Goal: Task Accomplishment & Management: Use online tool/utility

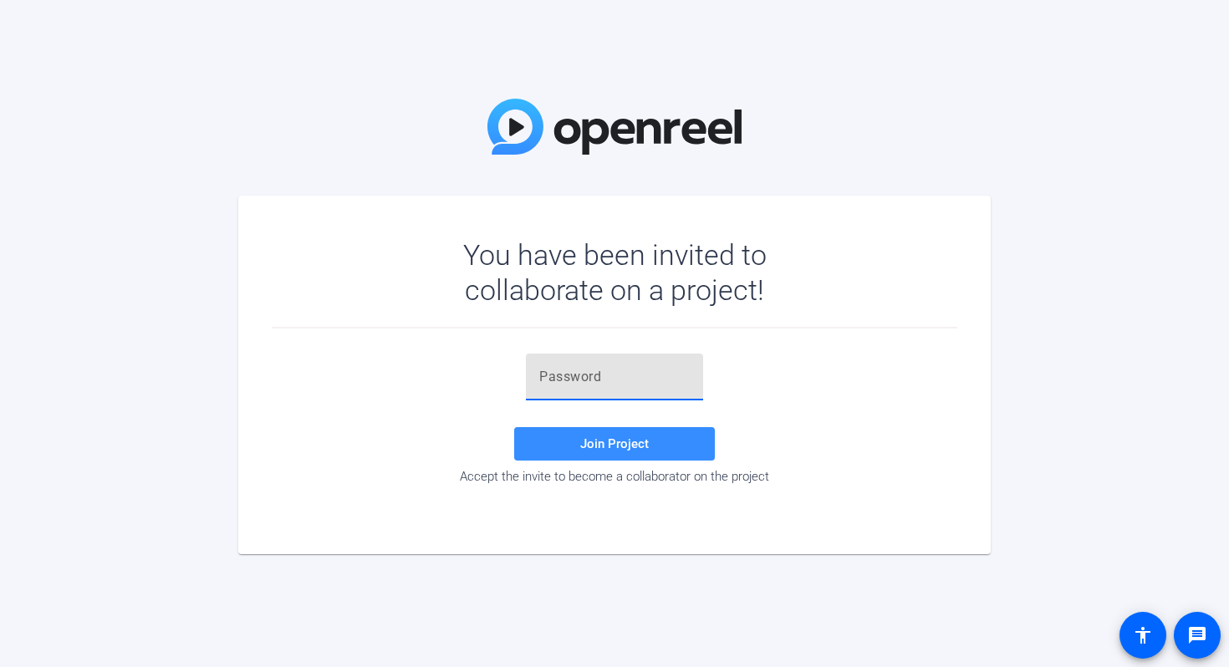
click at [589, 374] on input "text" at bounding box center [614, 377] width 150 height 20
paste input "IYluDS"
type input "IYluDS"
click at [614, 443] on span "Join Project" at bounding box center [614, 443] width 69 height 15
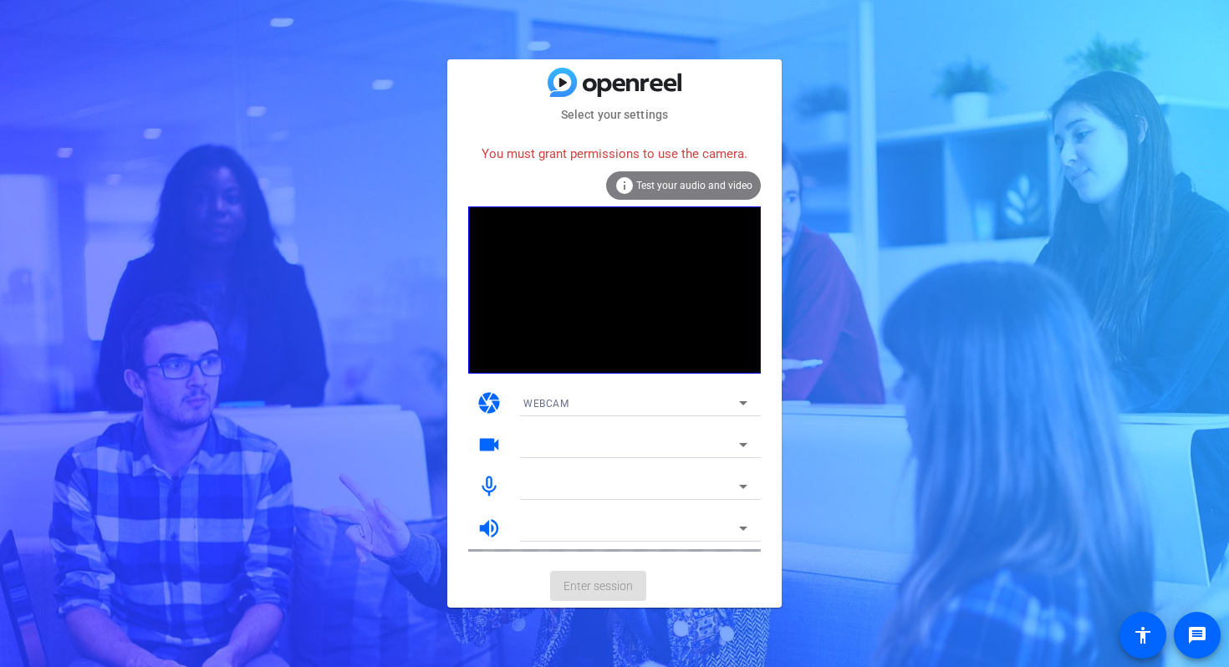
click at [491, 529] on mat-icon "volume_up" at bounding box center [488, 528] width 25 height 25
click at [625, 186] on mat-icon "info" at bounding box center [624, 186] width 20 height 20
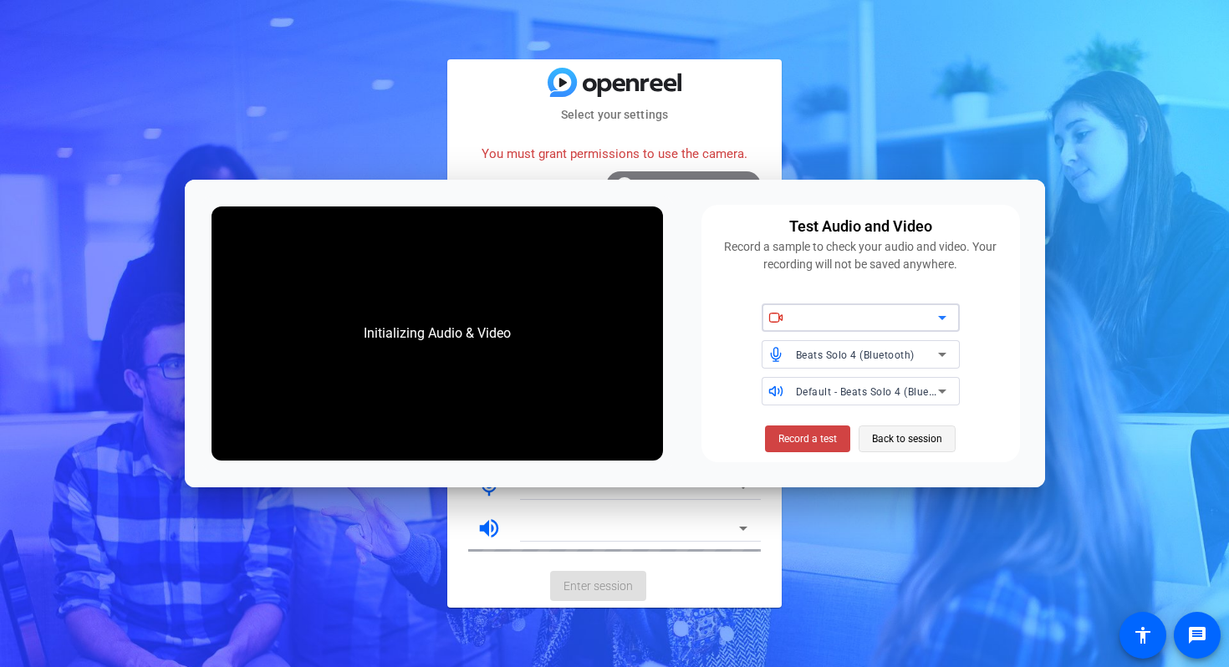
click at [900, 438] on span "Back to session" at bounding box center [907, 439] width 70 height 32
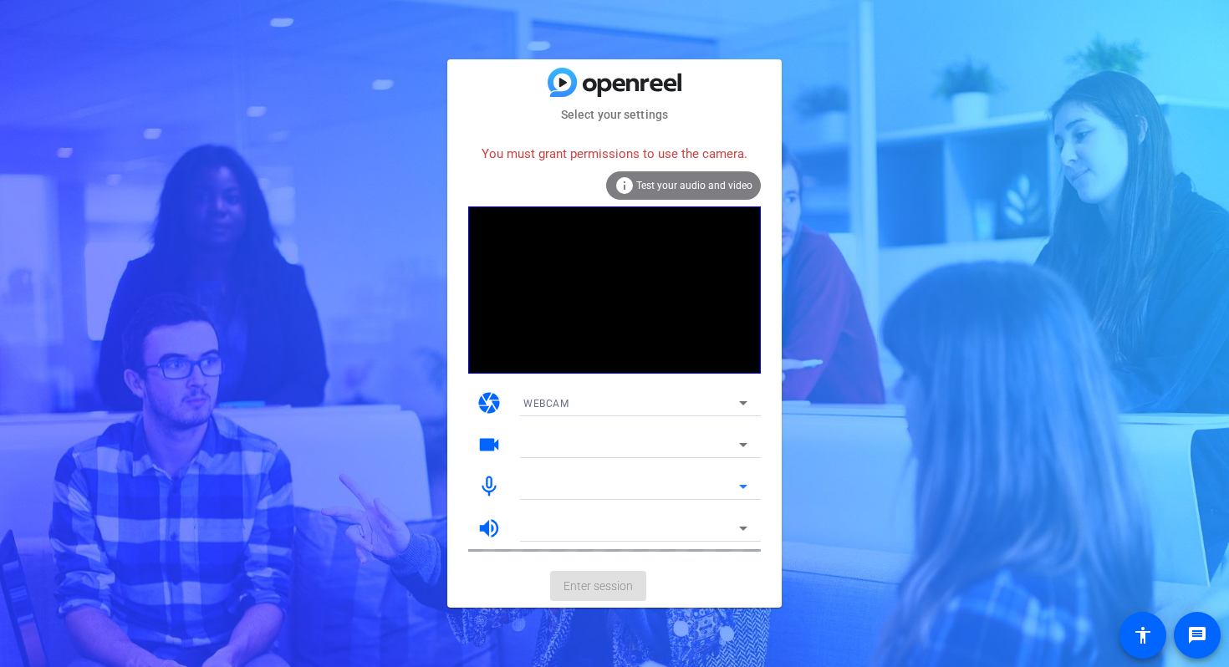
click at [730, 486] on div at bounding box center [631, 486] width 216 height 20
click at [736, 485] on icon at bounding box center [743, 486] width 20 height 20
click at [597, 583] on mat-card-actions "Enter session" at bounding box center [614, 585] width 334 height 43
click at [663, 191] on span "Test your audio and video" at bounding box center [694, 186] width 116 height 12
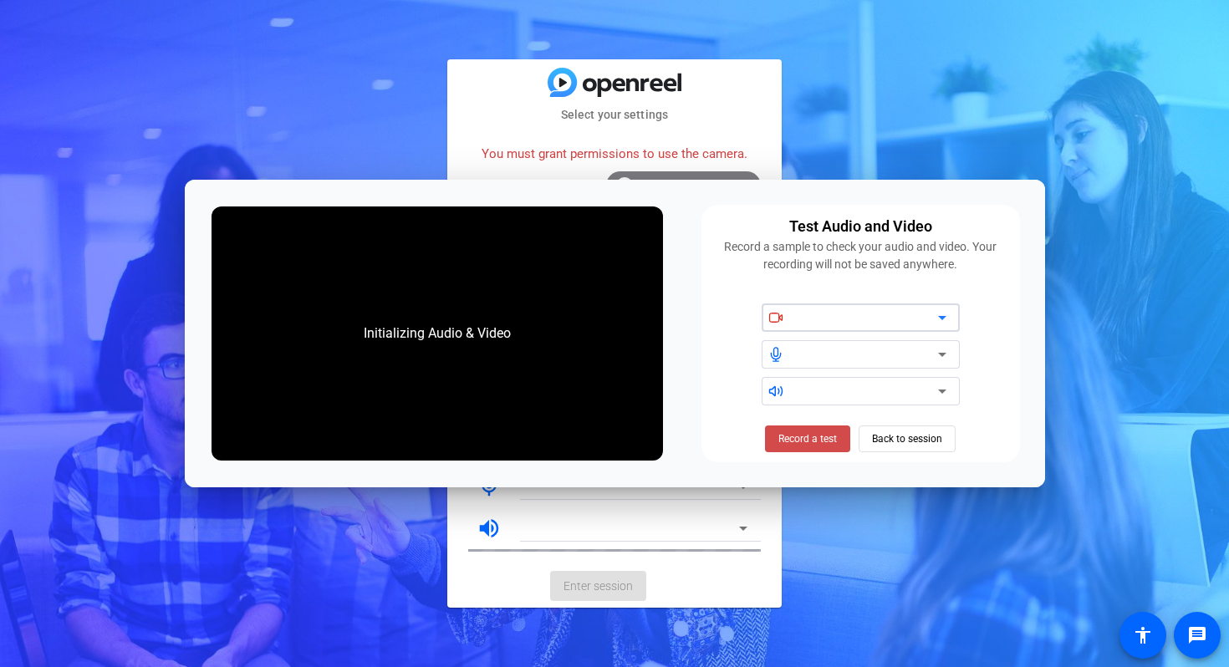
click at [815, 447] on span at bounding box center [807, 439] width 85 height 40
click at [847, 309] on div at bounding box center [867, 318] width 142 height 20
click at [961, 319] on div at bounding box center [860, 354] width 298 height 102
click at [949, 318] on icon at bounding box center [942, 318] width 20 height 20
click at [933, 317] on icon at bounding box center [942, 318] width 20 height 20
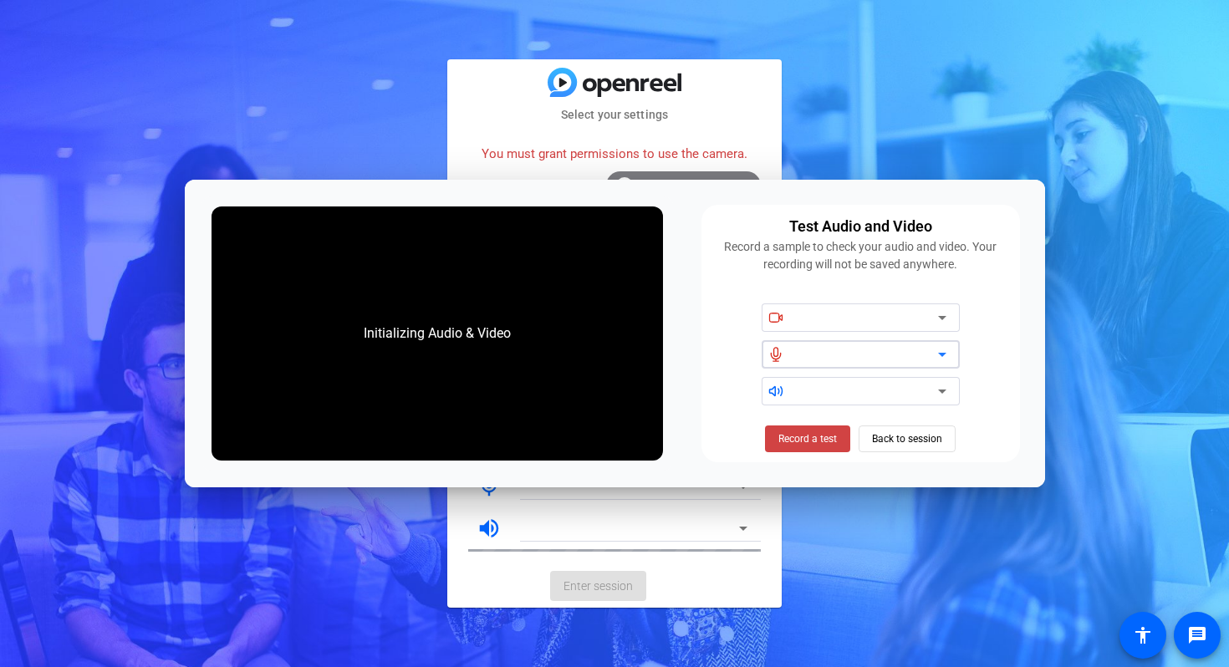
click at [935, 356] on icon at bounding box center [942, 354] width 20 height 20
click at [933, 399] on icon at bounding box center [942, 391] width 20 height 20
click at [195, 173] on div "Select your settings You must grant permissions to use the camera. info Test yo…" at bounding box center [614, 333] width 1229 height 667
click at [898, 438] on span "Back to session" at bounding box center [907, 439] width 70 height 32
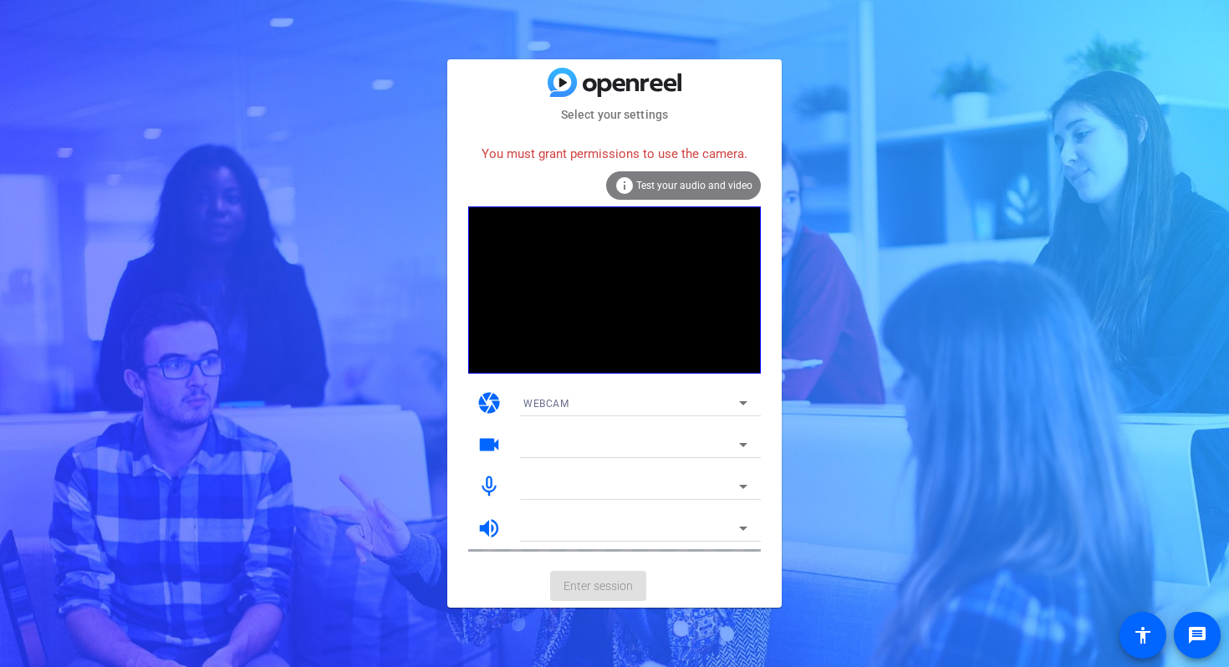
click at [686, 181] on span "Test your audio and video" at bounding box center [694, 186] width 116 height 12
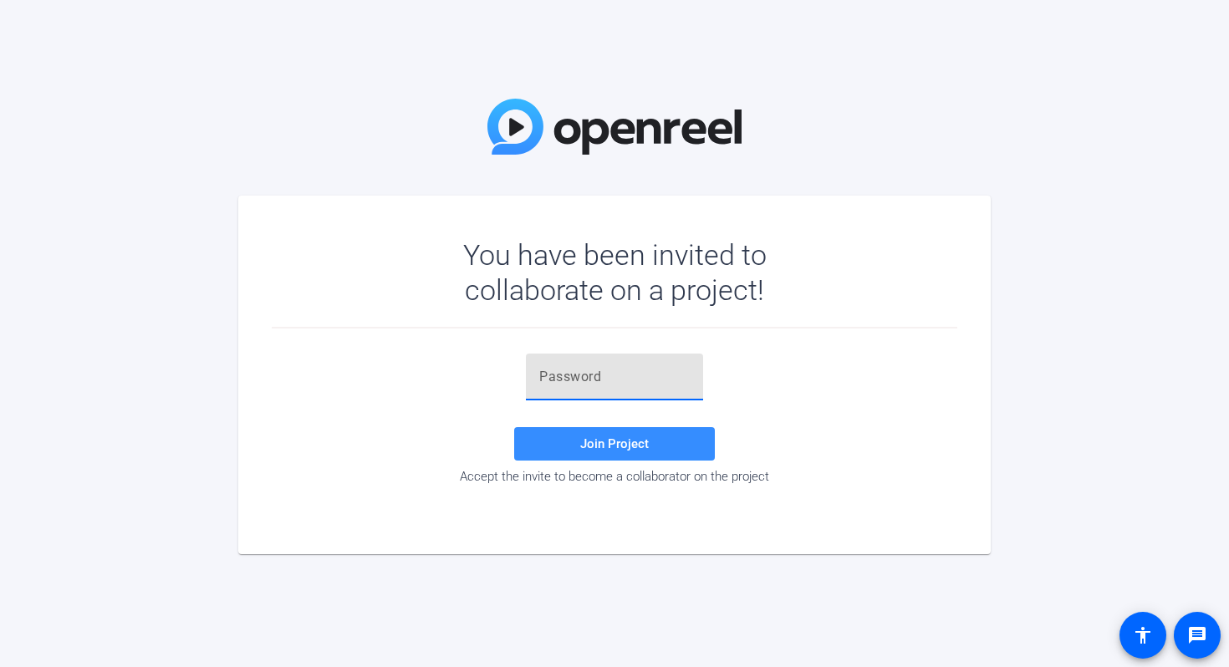
click at [593, 384] on input "text" at bounding box center [614, 377] width 150 height 20
paste input "IYluDS"
type input "IYluDS"
click at [598, 444] on span "Join Project" at bounding box center [614, 443] width 69 height 15
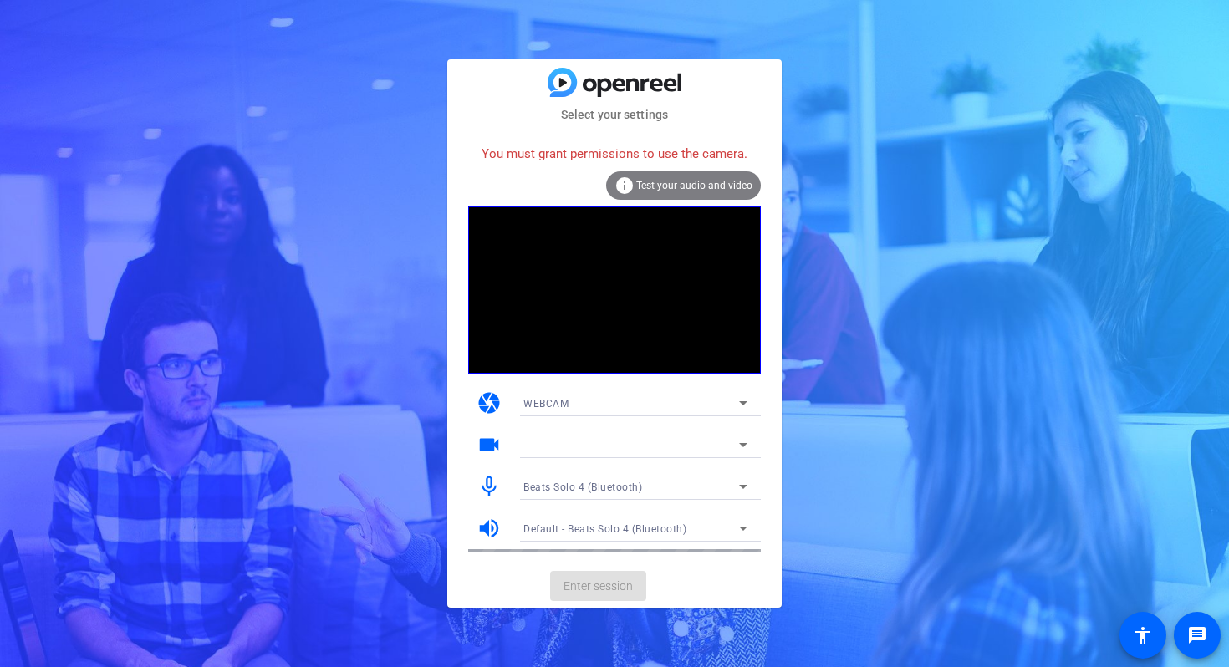
click at [726, 181] on span "Test your audio and video" at bounding box center [694, 186] width 116 height 12
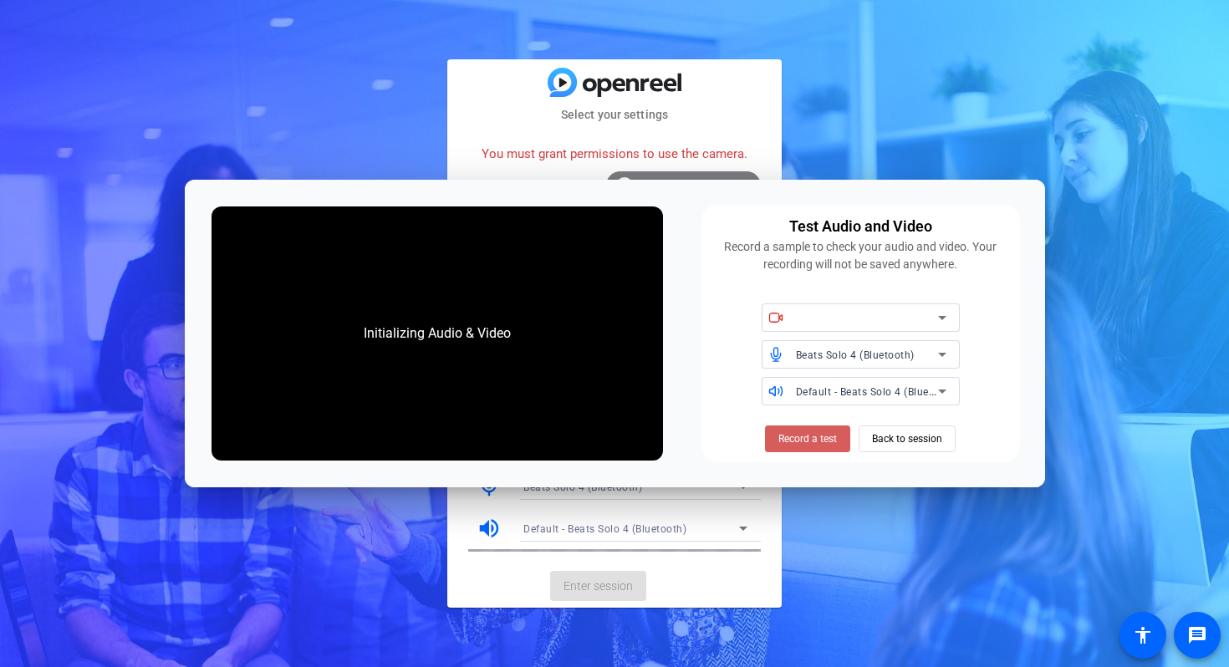
click at [830, 441] on span "Record a test" at bounding box center [807, 438] width 59 height 15
click at [908, 445] on span "Back to session" at bounding box center [907, 439] width 70 height 32
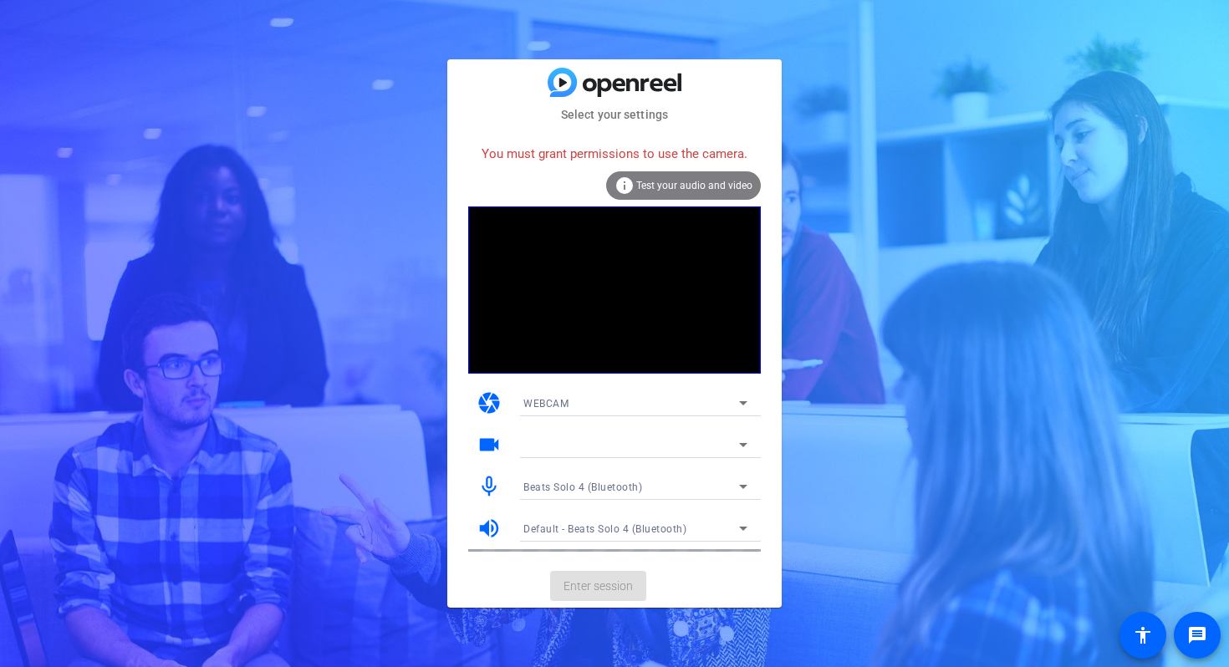
click at [580, 521] on div "Default - Beats Solo 4 (Bluetooth)" at bounding box center [631, 528] width 216 height 21
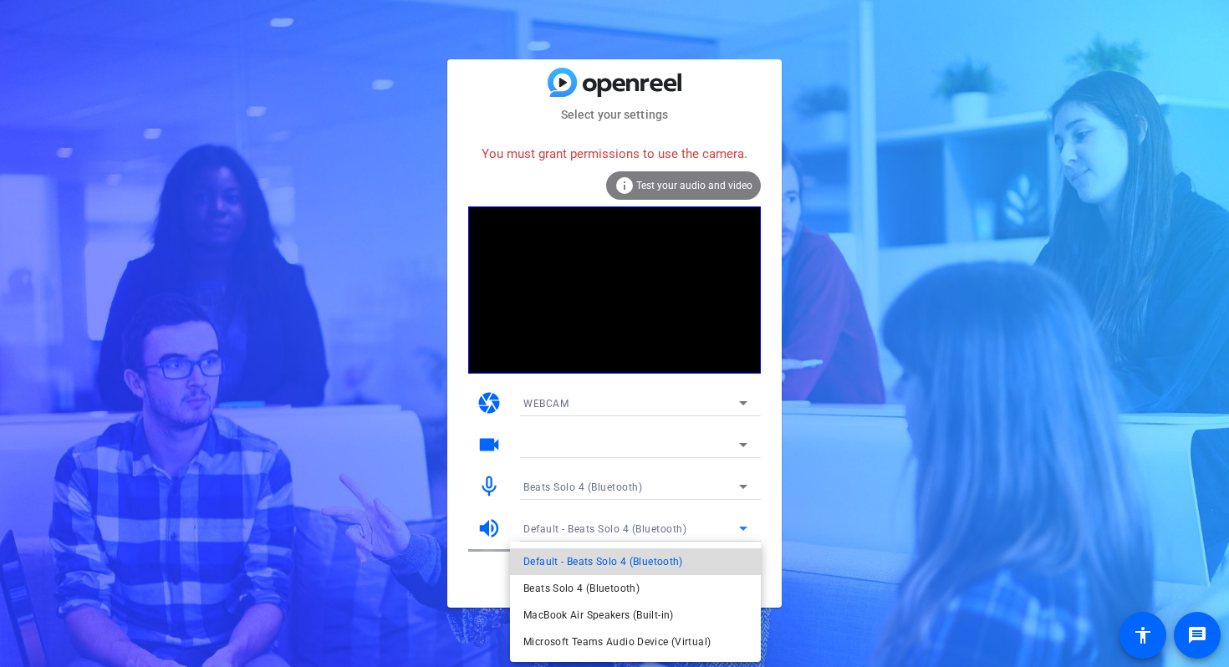
click at [584, 557] on span "Default - Beats Solo 4 (Bluetooth)" at bounding box center [603, 562] width 160 height 20
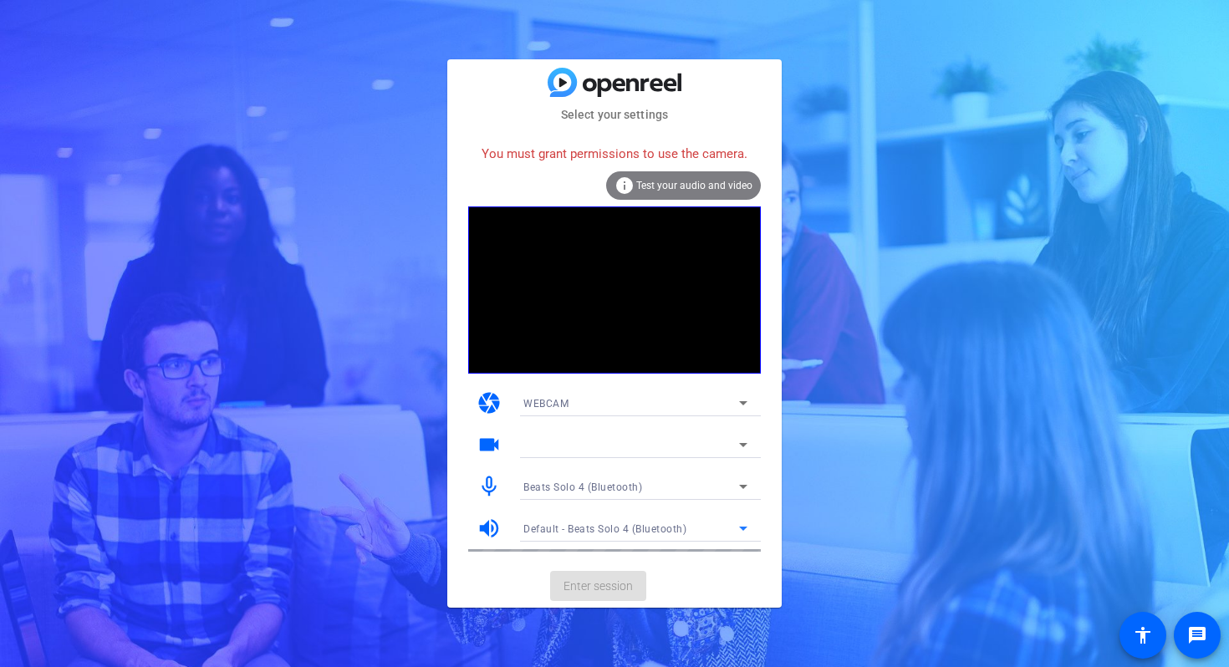
click at [614, 490] on span "Beats Solo 4 (Bluetooth)" at bounding box center [582, 487] width 119 height 12
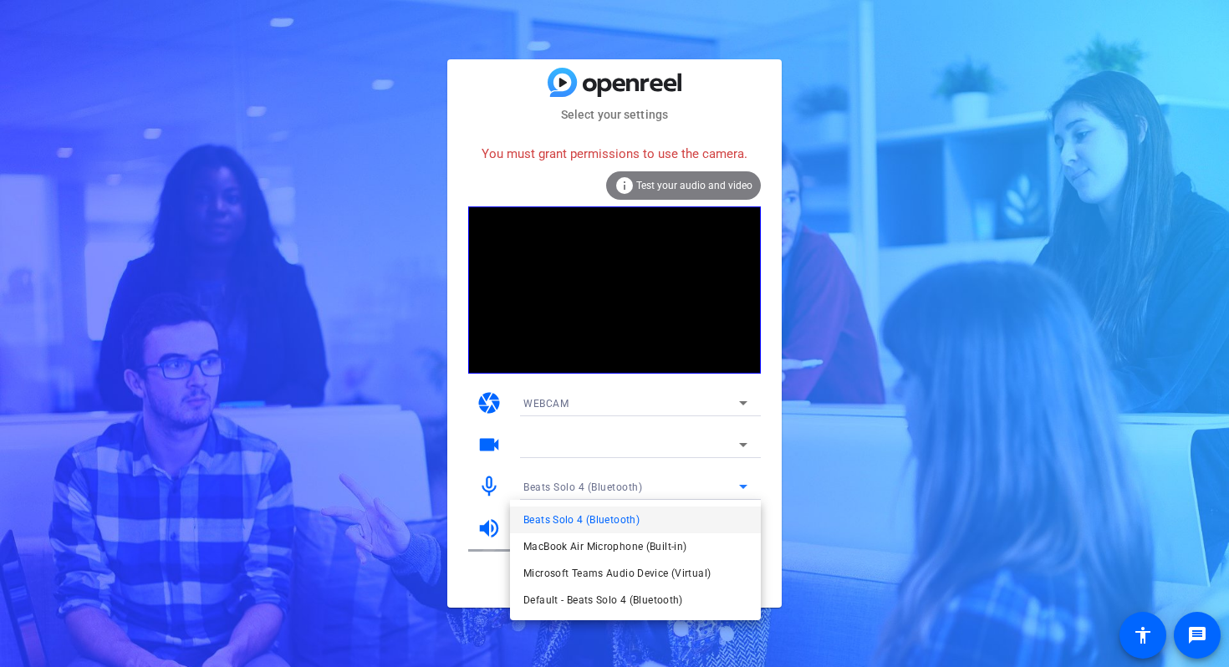
click at [609, 517] on span "Beats Solo 4 (Bluetooth)" at bounding box center [581, 520] width 116 height 20
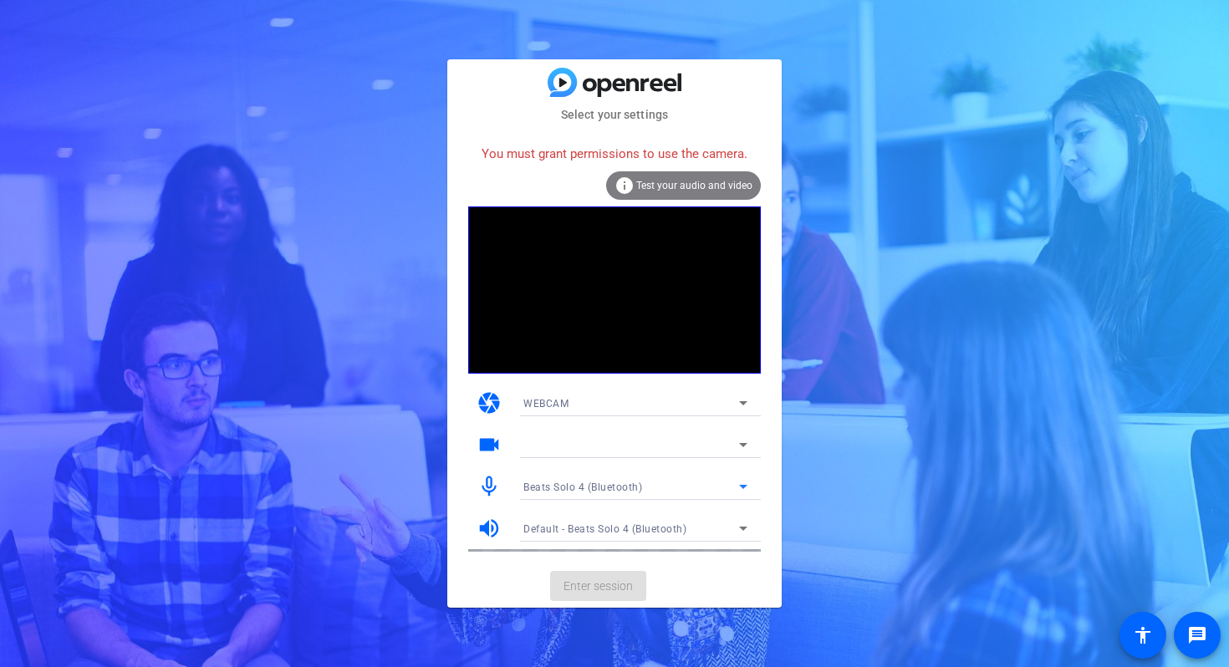
click at [729, 433] on div at bounding box center [635, 444] width 224 height 27
click at [708, 435] on mat-select at bounding box center [635, 445] width 224 height 20
click at [635, 405] on div "WEBCAM" at bounding box center [631, 403] width 216 height 21
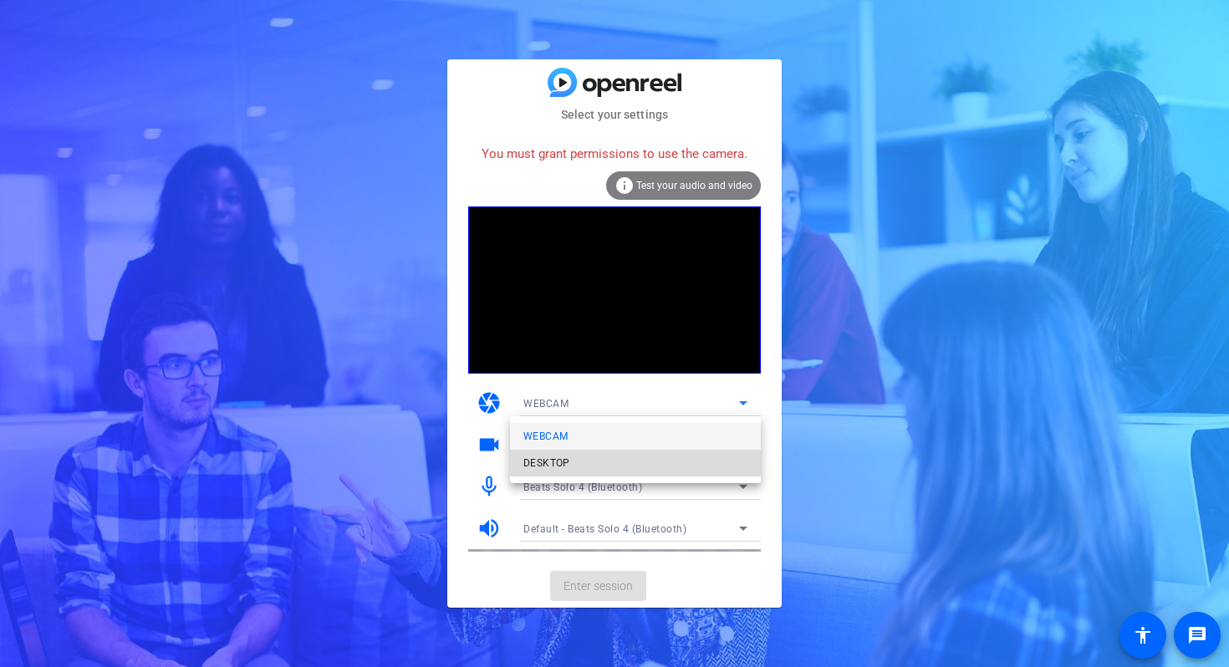
click at [583, 465] on mat-option "DESKTOP" at bounding box center [635, 463] width 251 height 27
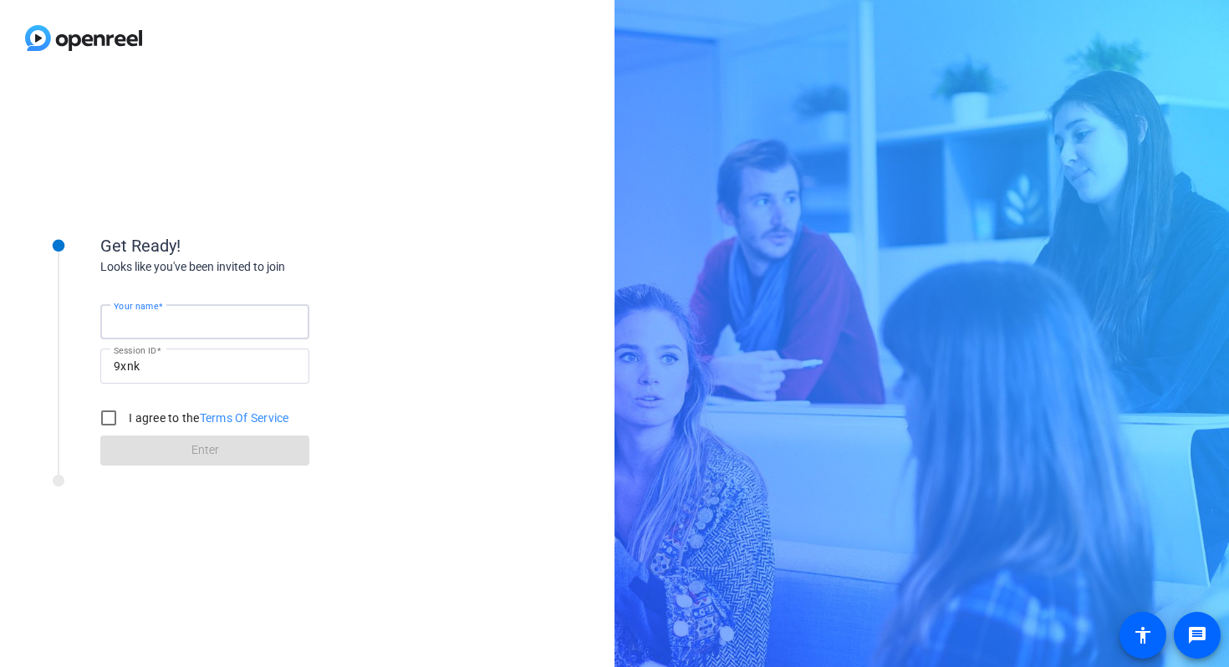
click at [182, 325] on input "Your name" at bounding box center [205, 322] width 182 height 20
type input "meghan murray-merriman"
click at [347, 334] on div "Your name meghan murray-merriman Session ID 9xnk I agree to the Terms Of Servic…" at bounding box center [267, 371] width 334 height 190
click at [109, 422] on input "I agree to the Terms Of Service" at bounding box center [108, 417] width 33 height 33
checkbox input "true"
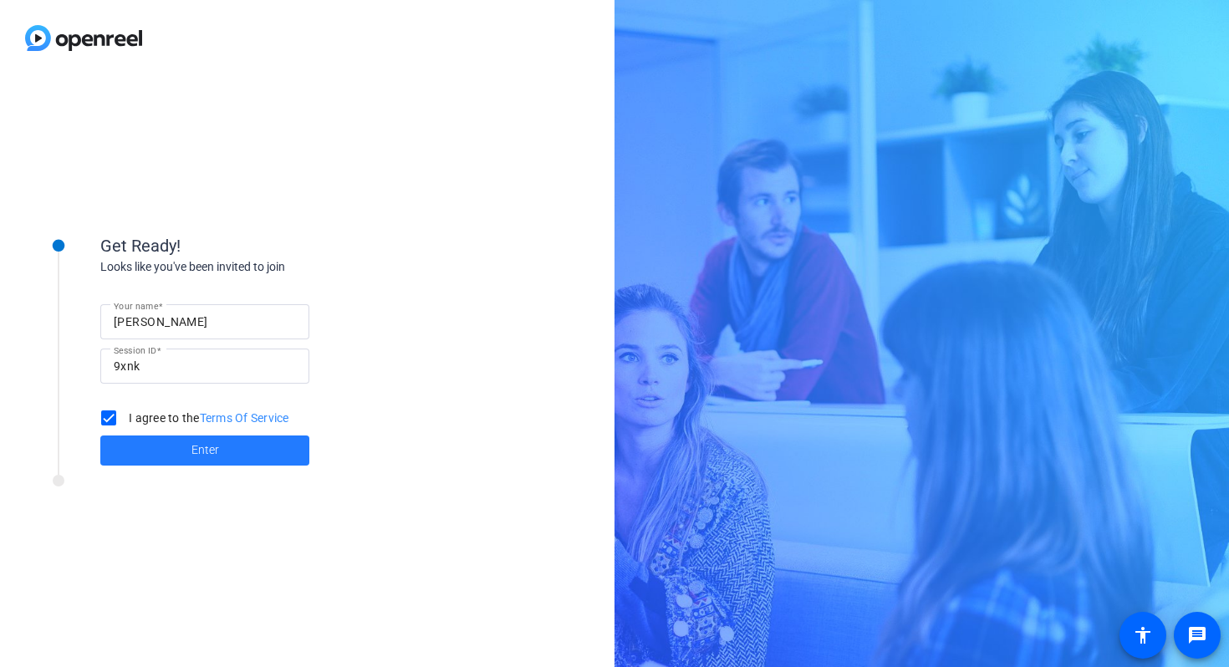
click at [186, 453] on span at bounding box center [204, 450] width 209 height 40
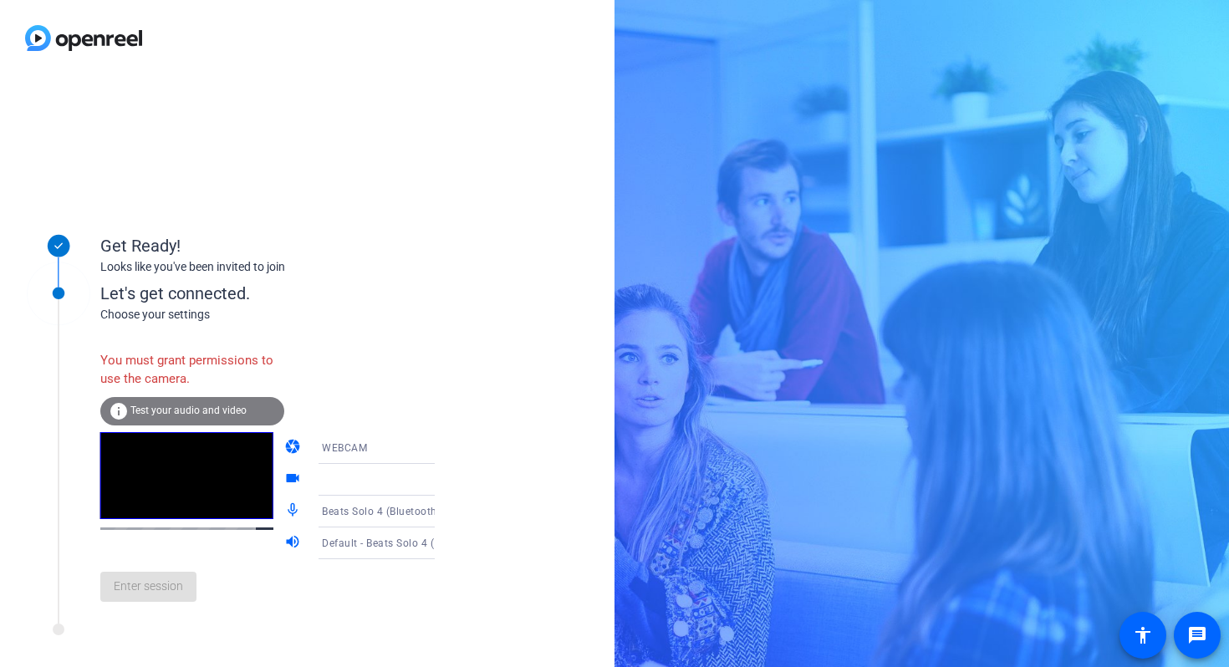
click at [184, 411] on span "Test your audio and video" at bounding box center [188, 410] width 116 height 12
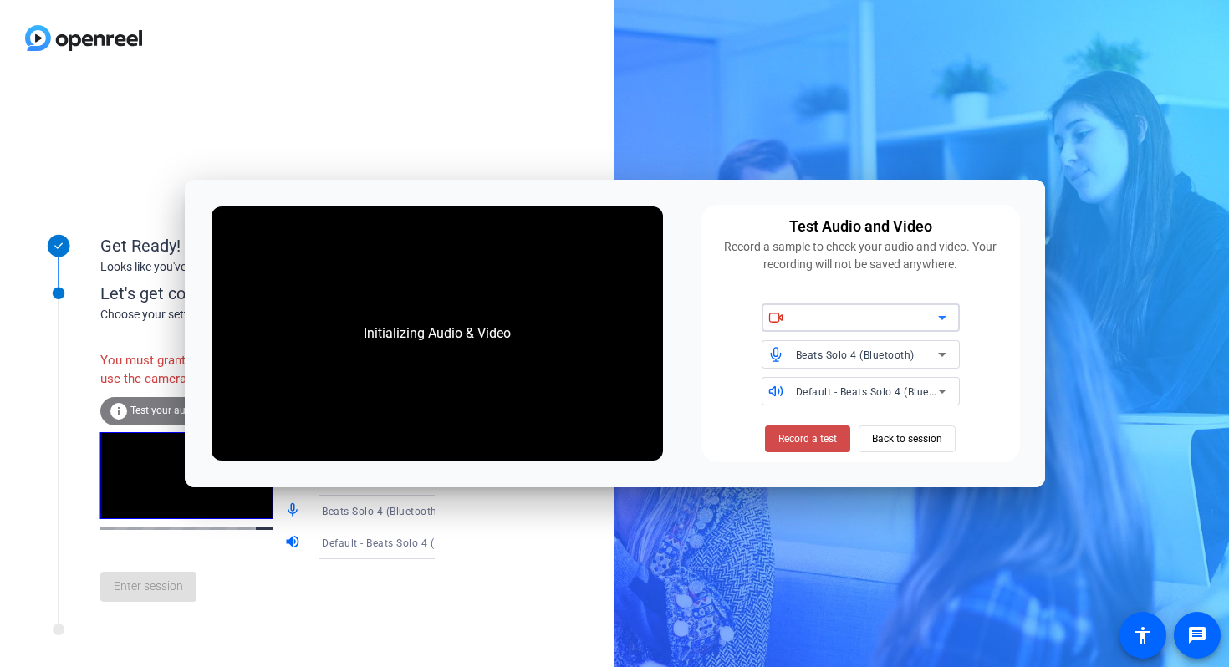
click at [812, 435] on span "Record a test" at bounding box center [807, 438] width 59 height 15
click at [849, 313] on div at bounding box center [867, 318] width 142 height 20
click at [922, 310] on div at bounding box center [867, 318] width 142 height 20
click at [949, 312] on icon at bounding box center [942, 318] width 20 height 20
click at [815, 437] on span "Record a test" at bounding box center [807, 438] width 59 height 15
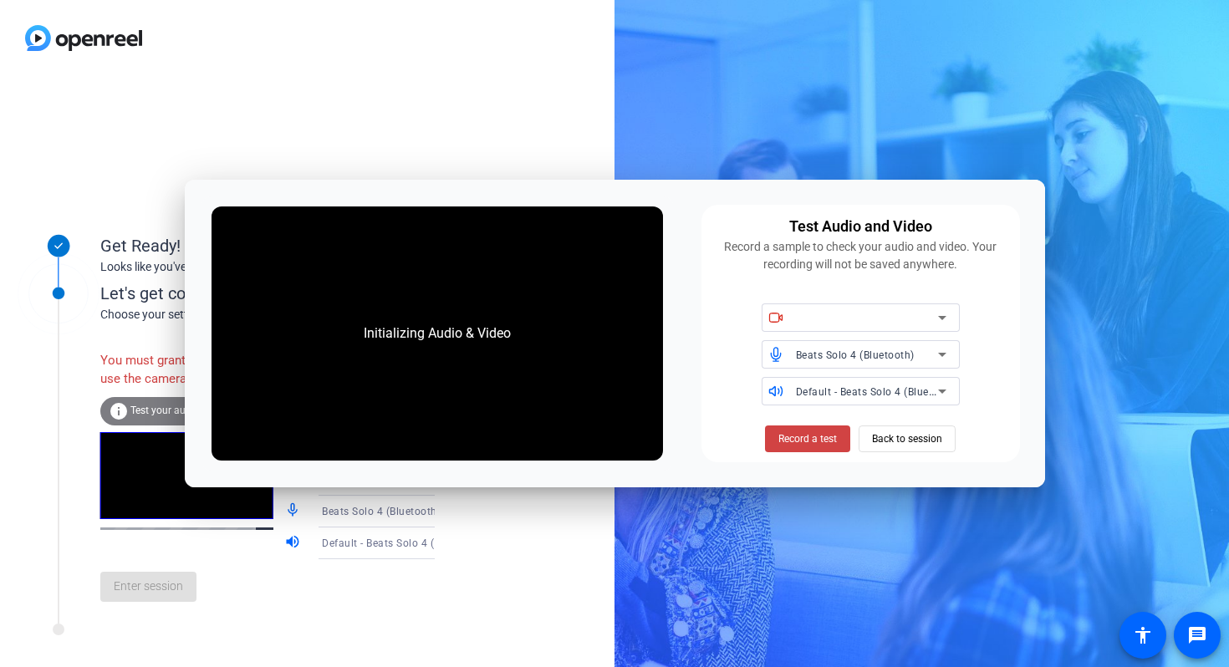
click at [927, 308] on div at bounding box center [867, 318] width 142 height 20
click at [901, 440] on span "Back to session" at bounding box center [907, 439] width 70 height 32
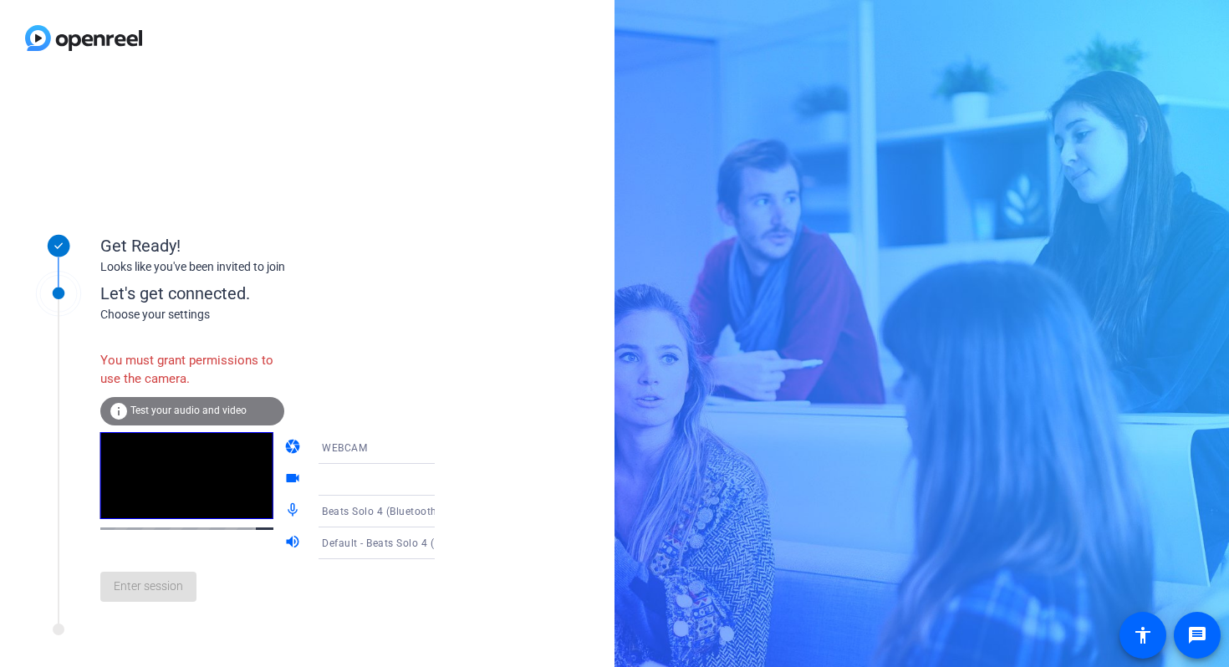
click at [174, 415] on span "Test your audio and video" at bounding box center [188, 410] width 116 height 12
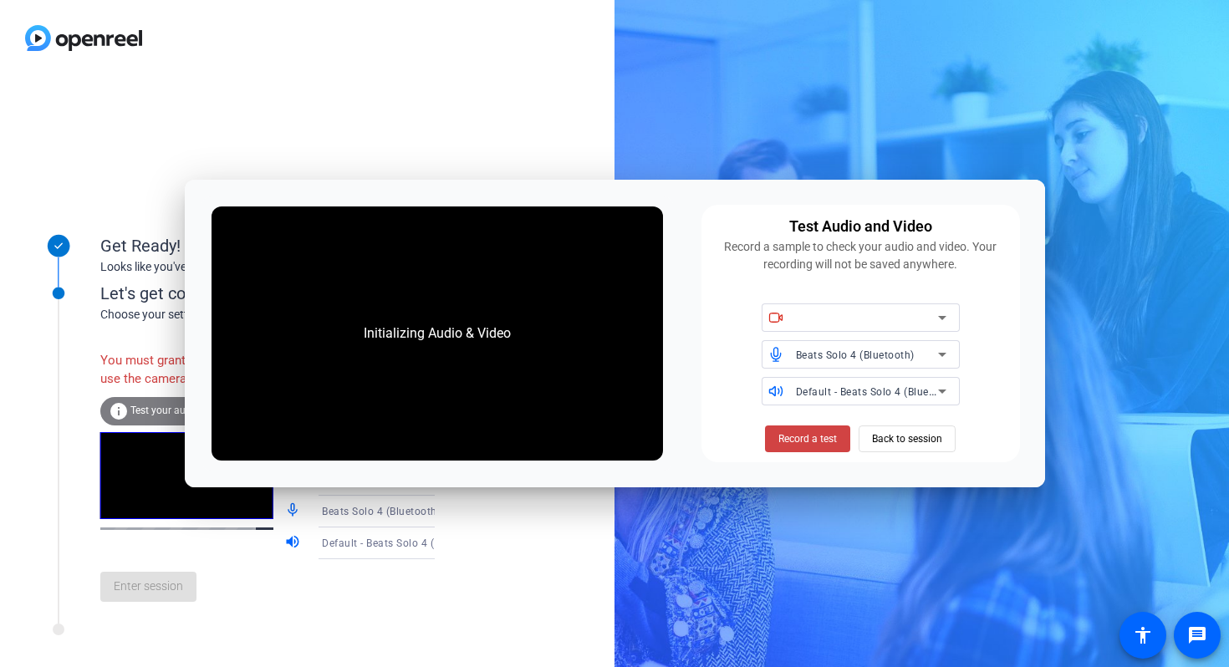
click at [826, 306] on div at bounding box center [871, 317] width 150 height 28
click at [824, 315] on div at bounding box center [867, 318] width 142 height 20
click at [951, 313] on div at bounding box center [860, 317] width 198 height 28
click at [808, 441] on span "Record a test" at bounding box center [807, 438] width 59 height 15
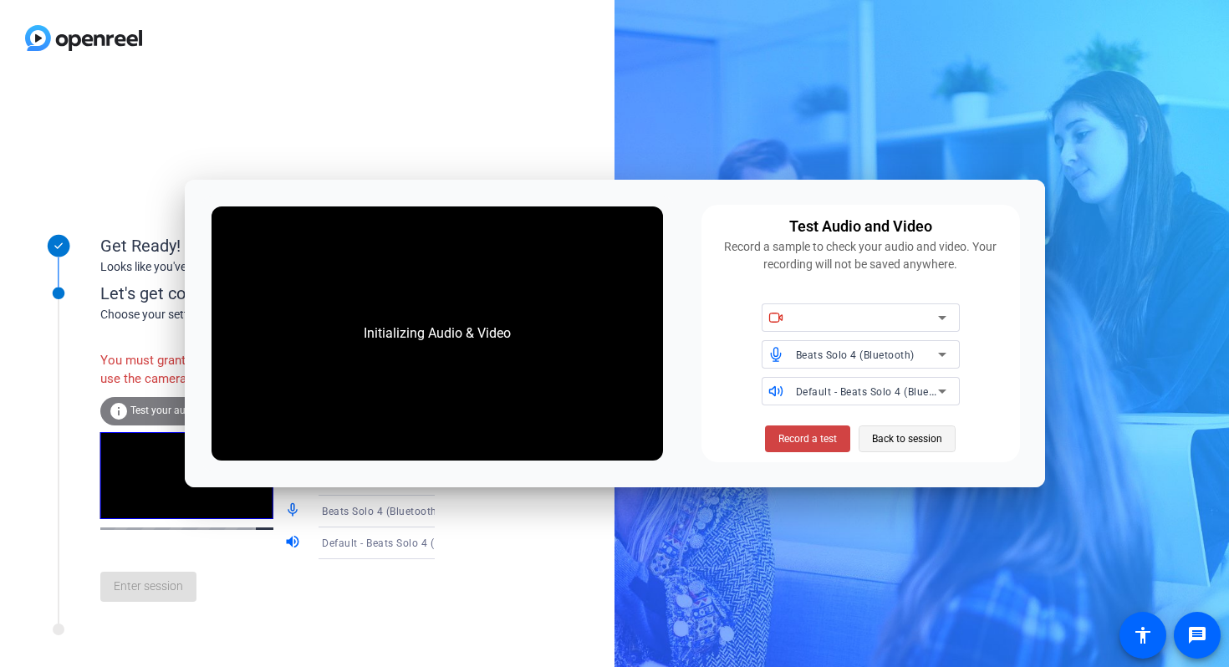
click at [906, 443] on span "Back to session" at bounding box center [907, 439] width 70 height 32
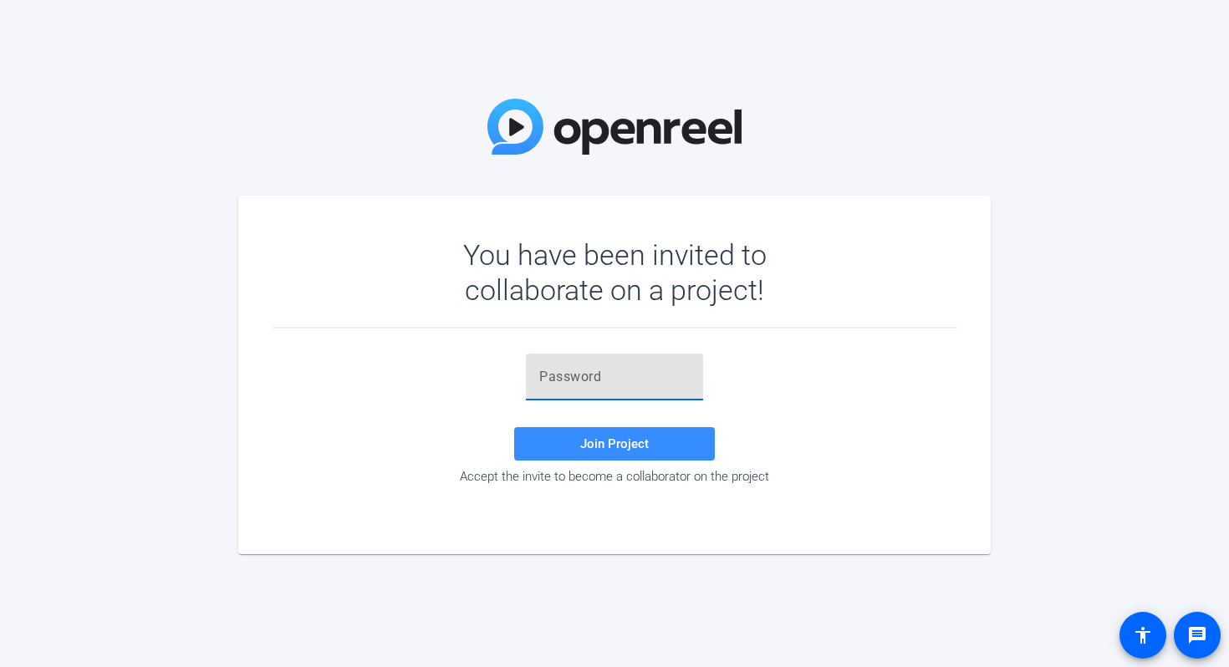
click at [614, 379] on input "text" at bounding box center [614, 377] width 150 height 20
paste input "IYluDS"
type input "IYluDS"
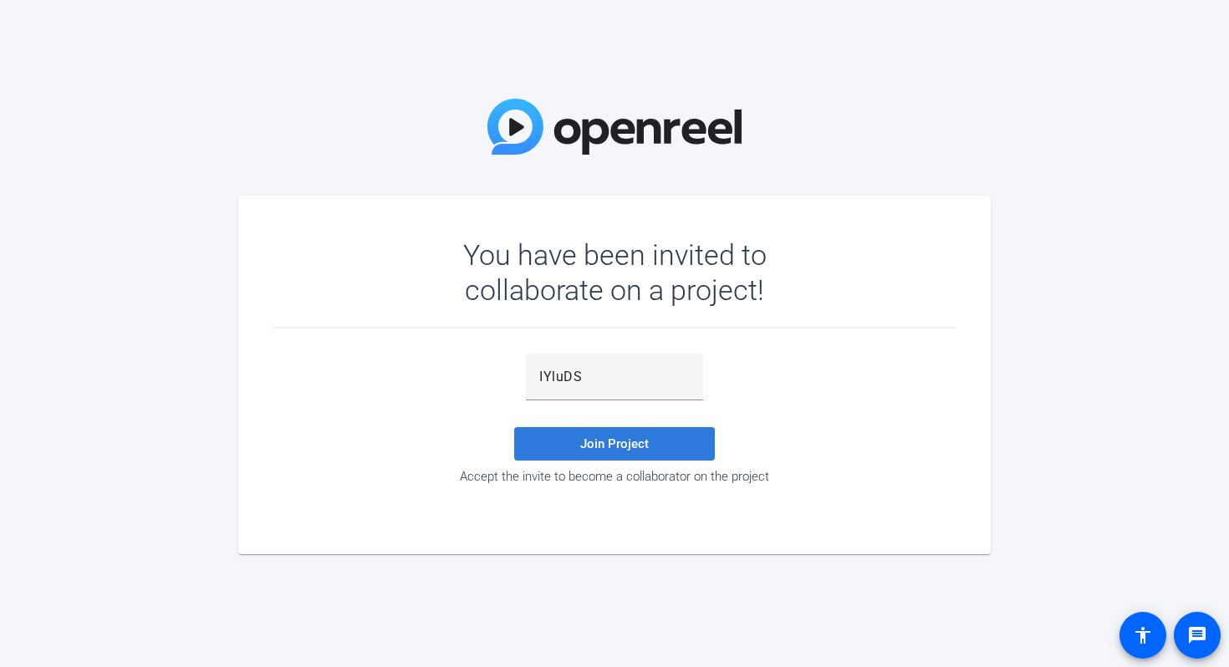
click at [602, 439] on span "Join Project" at bounding box center [614, 443] width 69 height 15
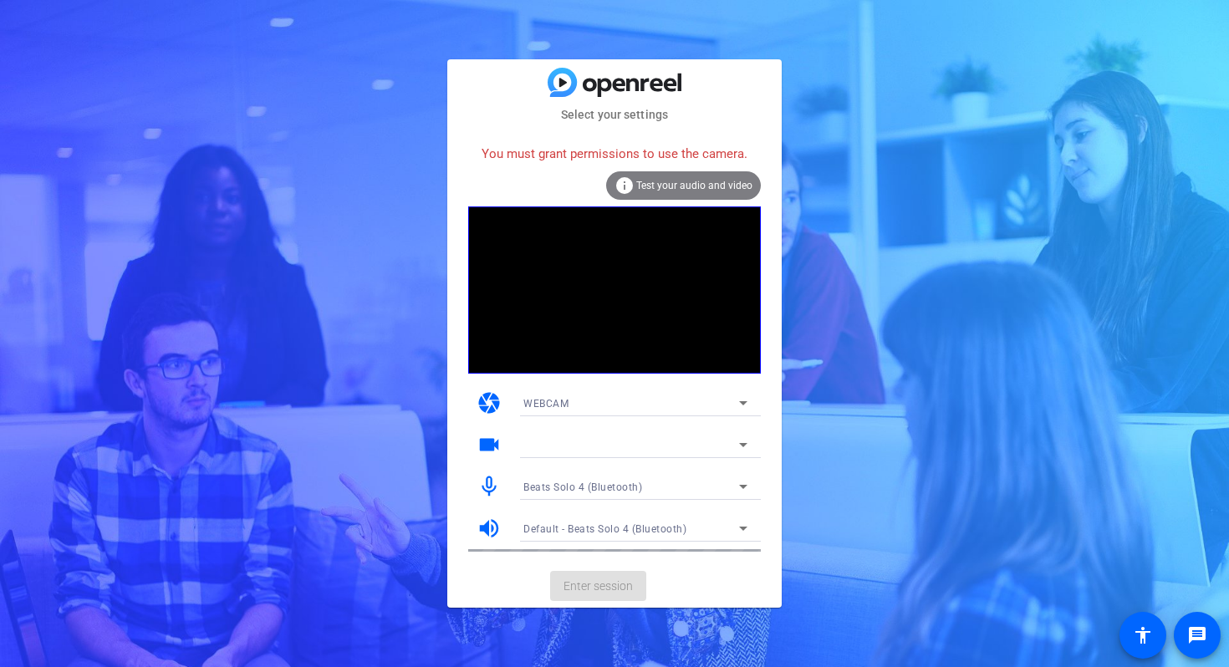
click at [686, 181] on span "Test your audio and video" at bounding box center [694, 186] width 116 height 12
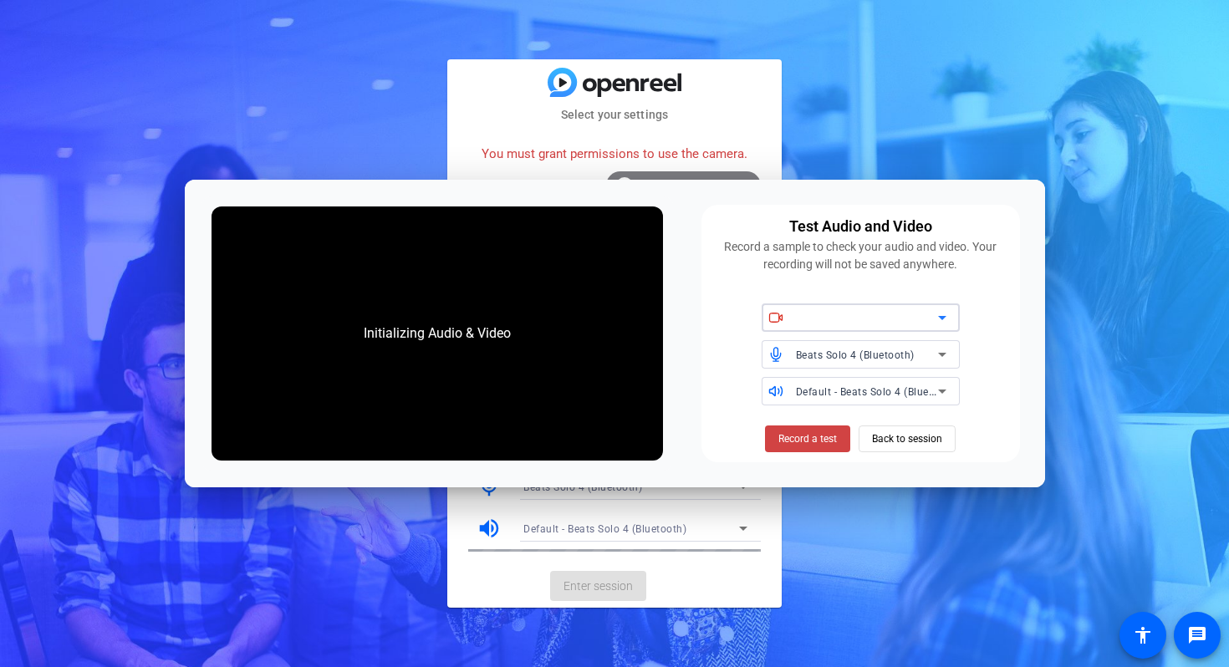
click at [892, 309] on div at bounding box center [867, 318] width 142 height 20
click at [893, 318] on div at bounding box center [867, 318] width 142 height 20
click at [801, 441] on span "Record a test" at bounding box center [807, 438] width 59 height 15
click at [915, 438] on span "Back to session" at bounding box center [907, 439] width 70 height 32
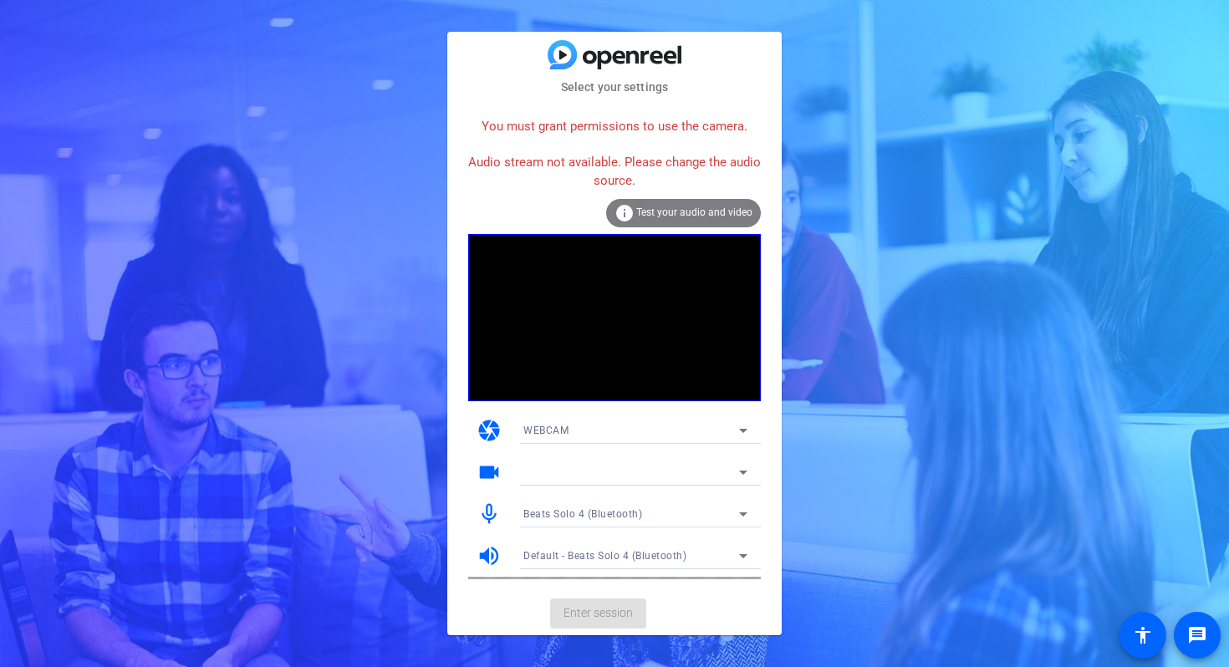
click at [415, 104] on div "Select your settings You must grant permissions to use the camera. Audio stream…" at bounding box center [614, 333] width 1229 height 667
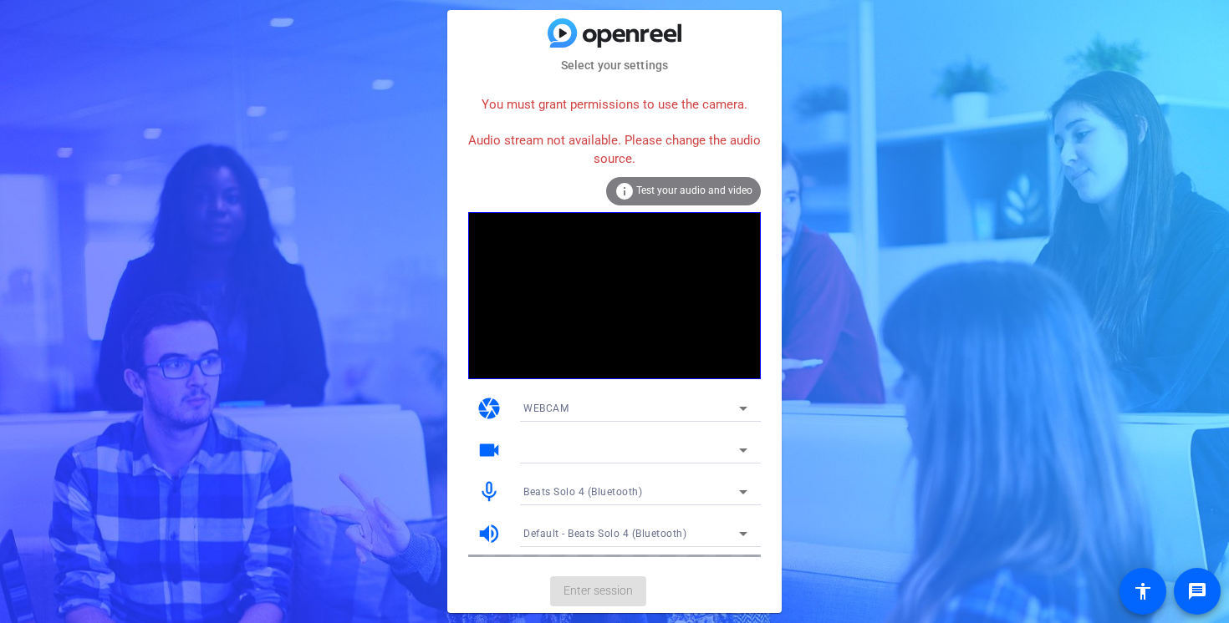
click at [688, 195] on span "Test your audio and video" at bounding box center [694, 191] width 116 height 12
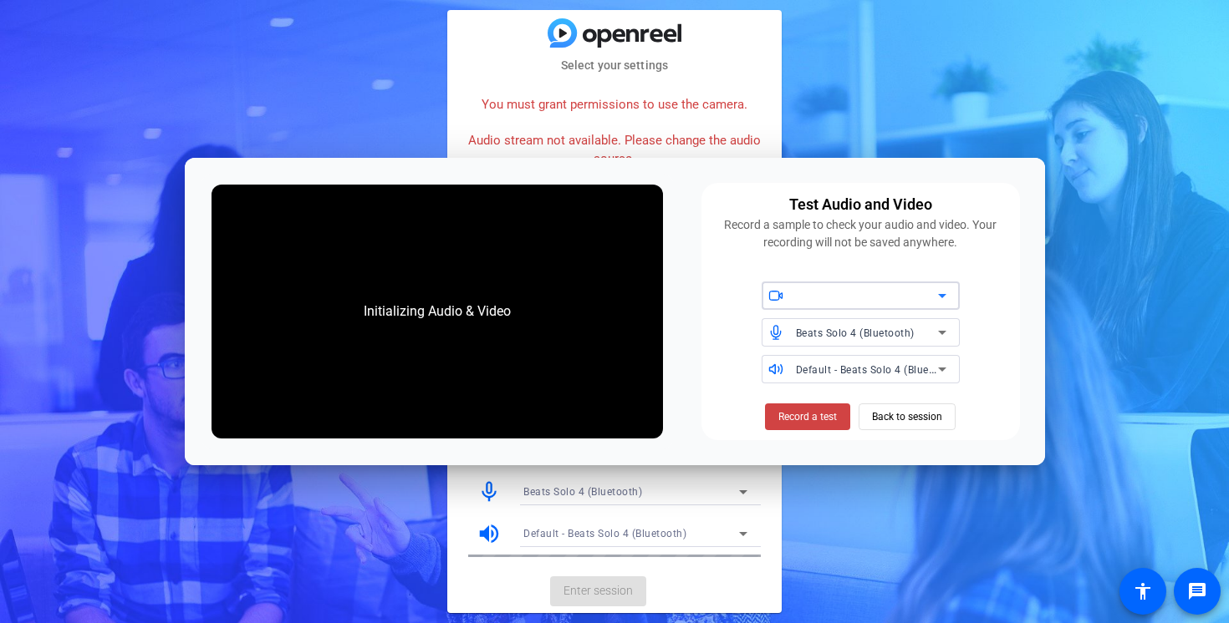
click at [883, 298] on div at bounding box center [867, 296] width 142 height 20
click at [925, 300] on div at bounding box center [867, 296] width 142 height 20
click at [825, 415] on span "Record a test" at bounding box center [807, 417] width 59 height 15
click at [822, 422] on span "Stop Testing" at bounding box center [808, 417] width 56 height 15
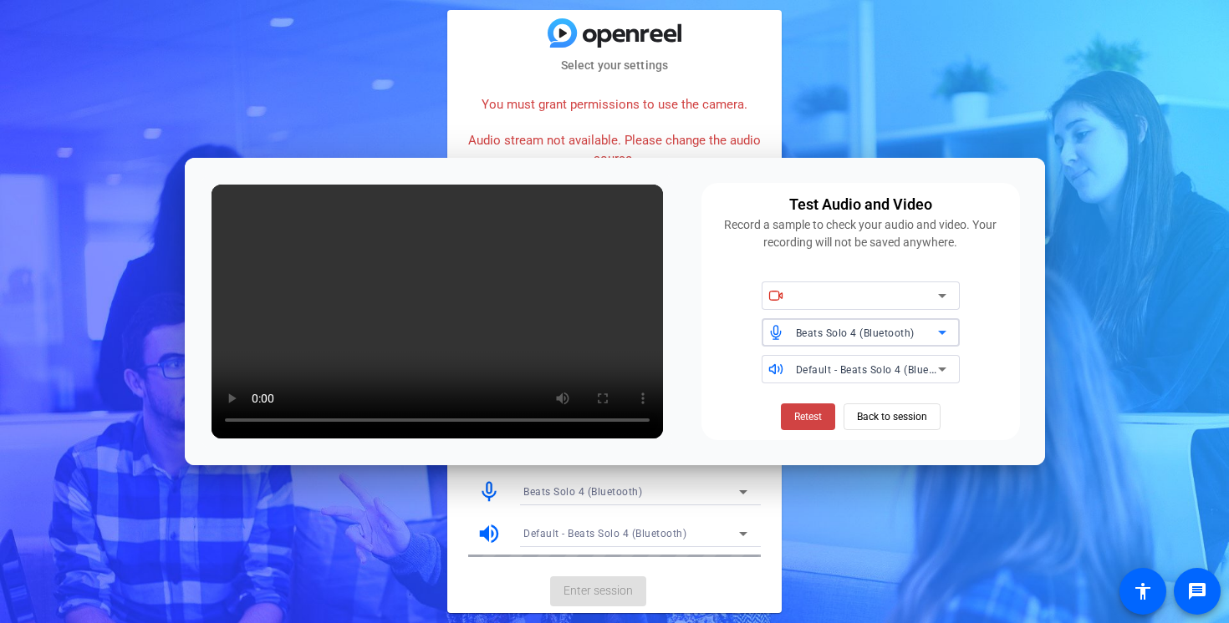
click at [884, 333] on span "Beats Solo 4 (Bluetooth)" at bounding box center [855, 334] width 119 height 12
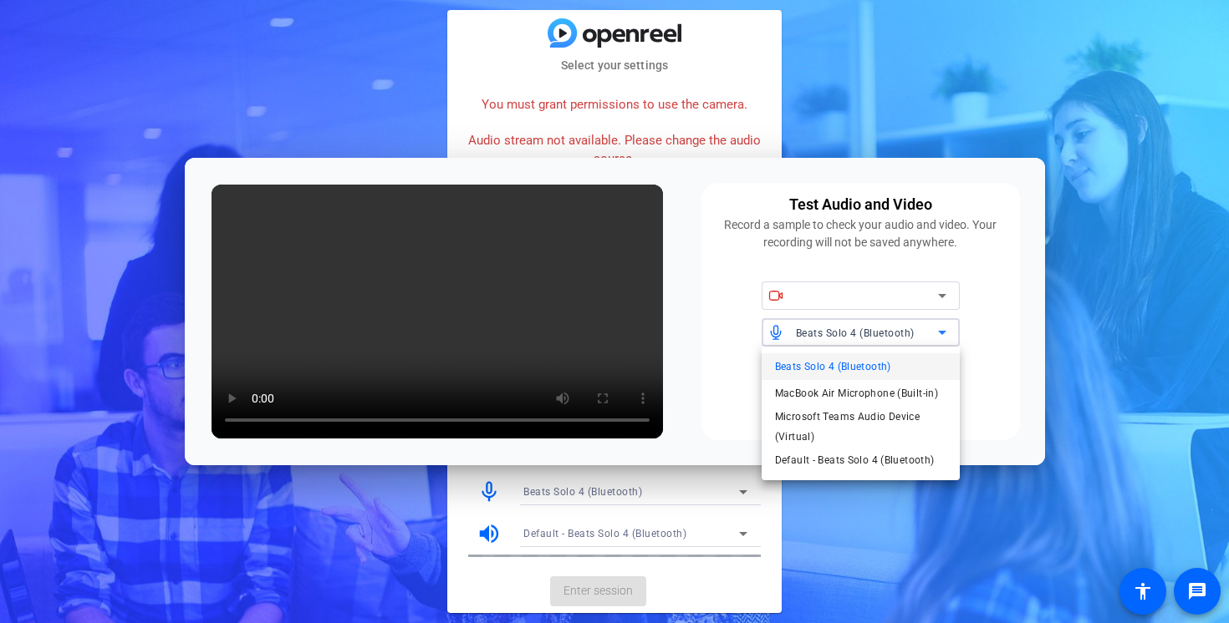
click at [850, 369] on span "Beats Solo 4 (Bluetooth)" at bounding box center [833, 367] width 116 height 20
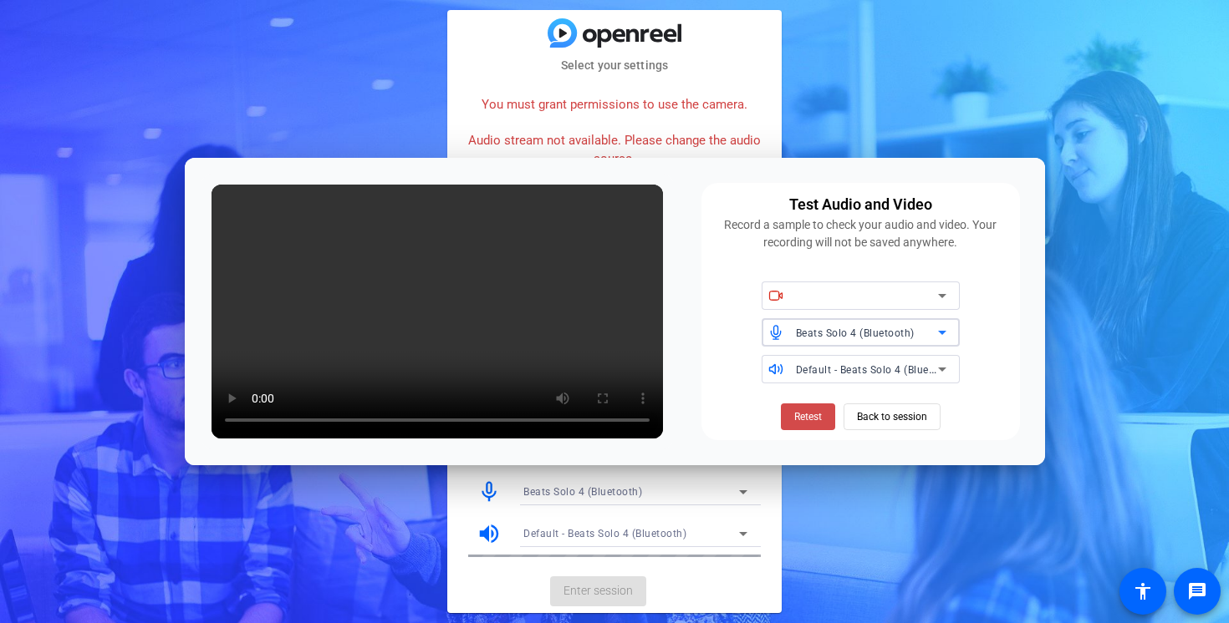
click at [805, 424] on span "Retest" at bounding box center [808, 417] width 28 height 15
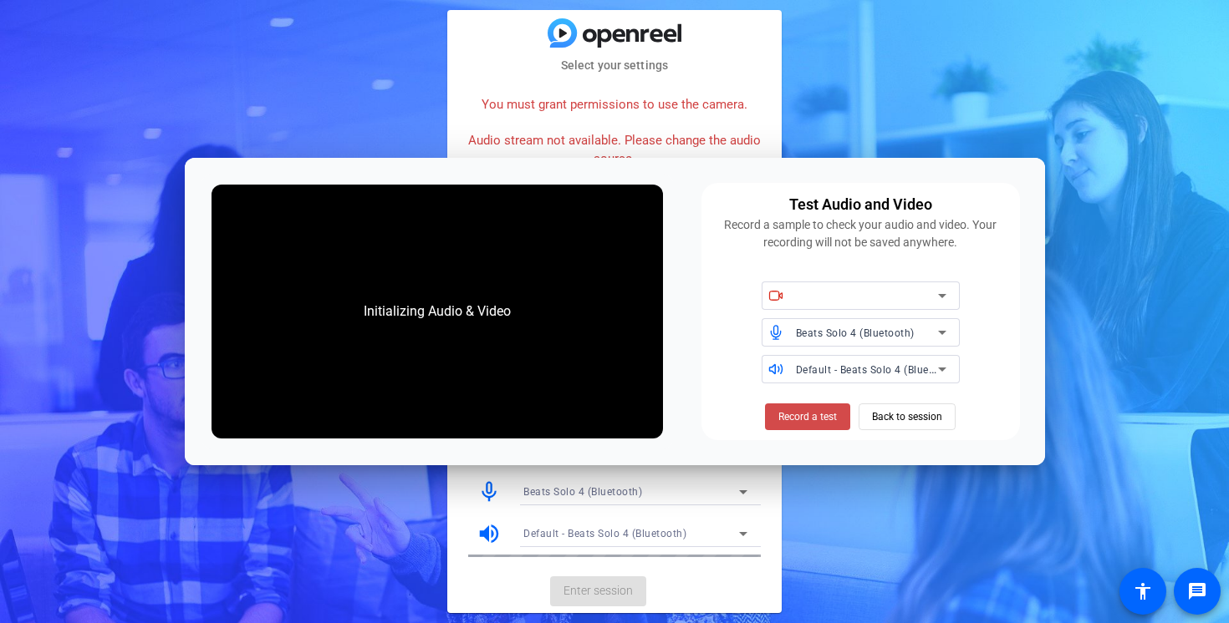
click at [805, 424] on span "Record a test" at bounding box center [807, 417] width 59 height 15
click at [906, 418] on span "Back to session" at bounding box center [907, 417] width 70 height 32
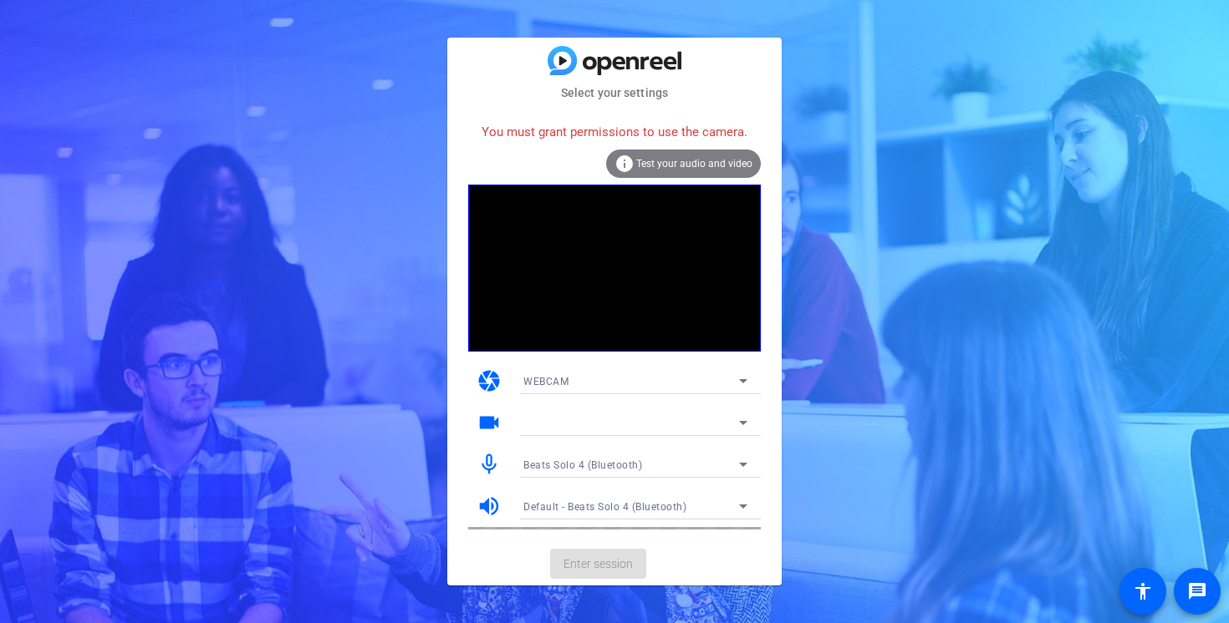
click at [689, 163] on span "Test your audio and video" at bounding box center [694, 164] width 116 height 12
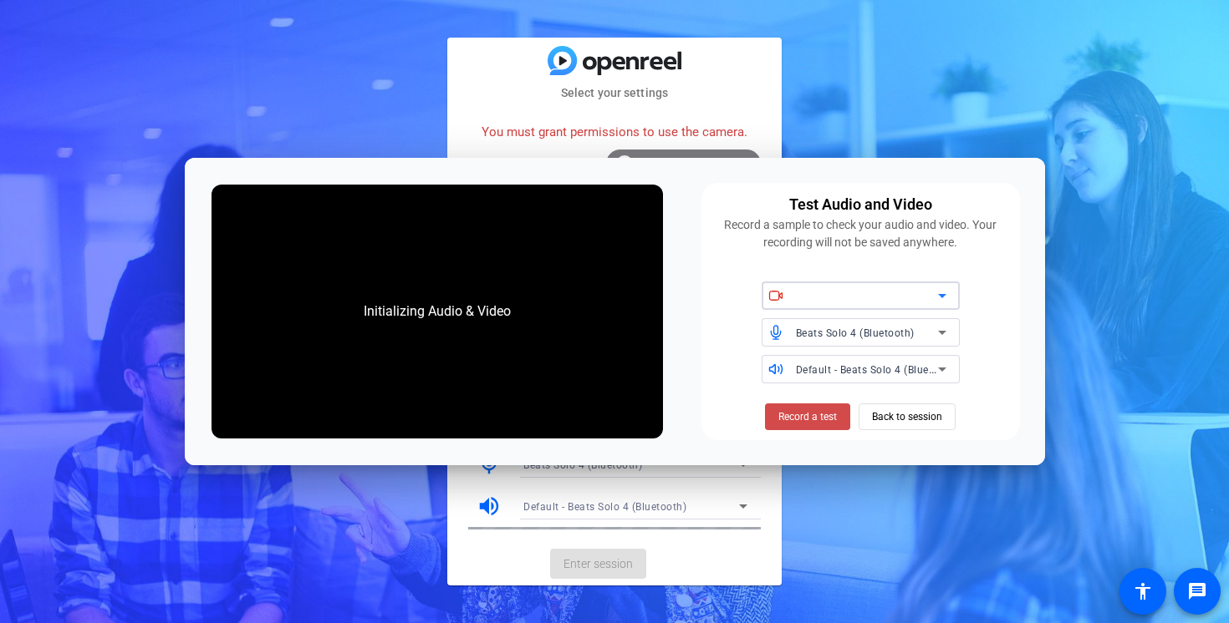
click at [806, 418] on span "Record a test" at bounding box center [807, 417] width 59 height 15
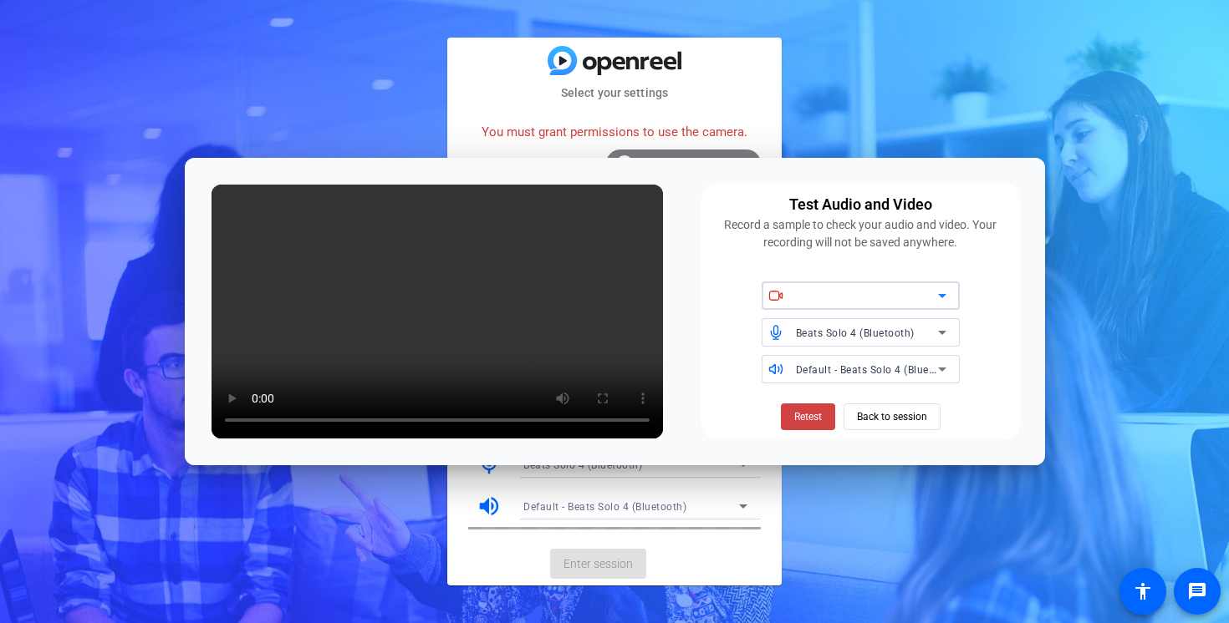
click at [940, 298] on icon at bounding box center [942, 296] width 8 height 4
click at [899, 299] on div at bounding box center [867, 296] width 142 height 20
click at [812, 411] on span "Retest" at bounding box center [808, 417] width 28 height 15
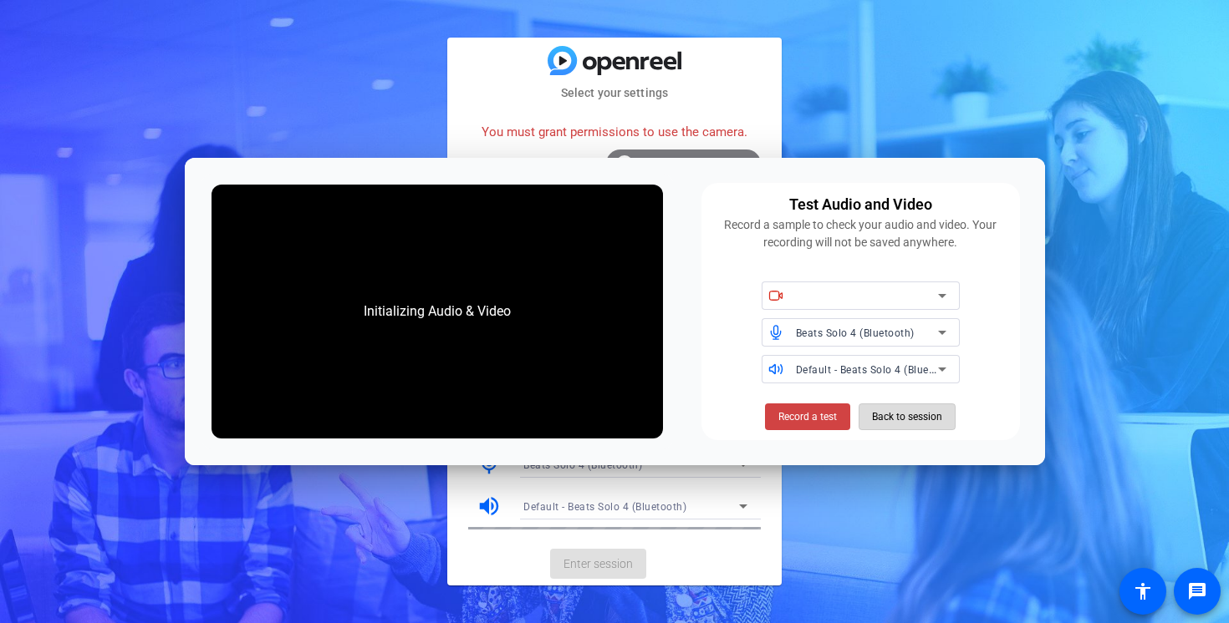
click at [907, 420] on span "Back to session" at bounding box center [907, 417] width 70 height 32
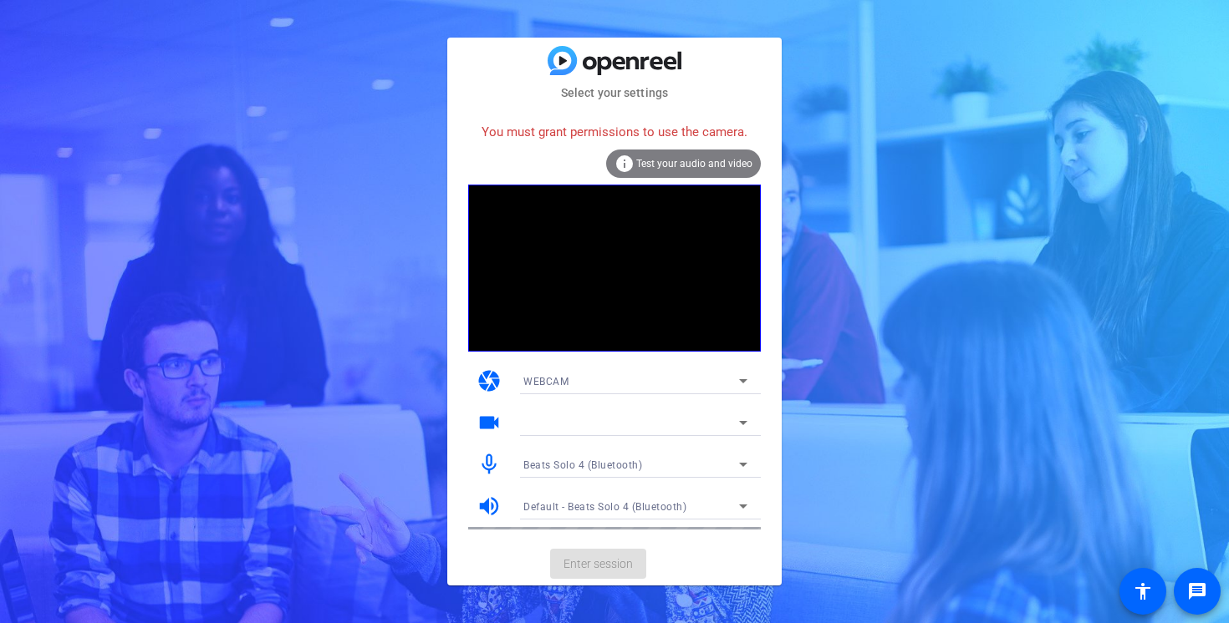
click at [557, 410] on div at bounding box center [635, 423] width 224 height 27
click at [576, 421] on div at bounding box center [631, 423] width 216 height 20
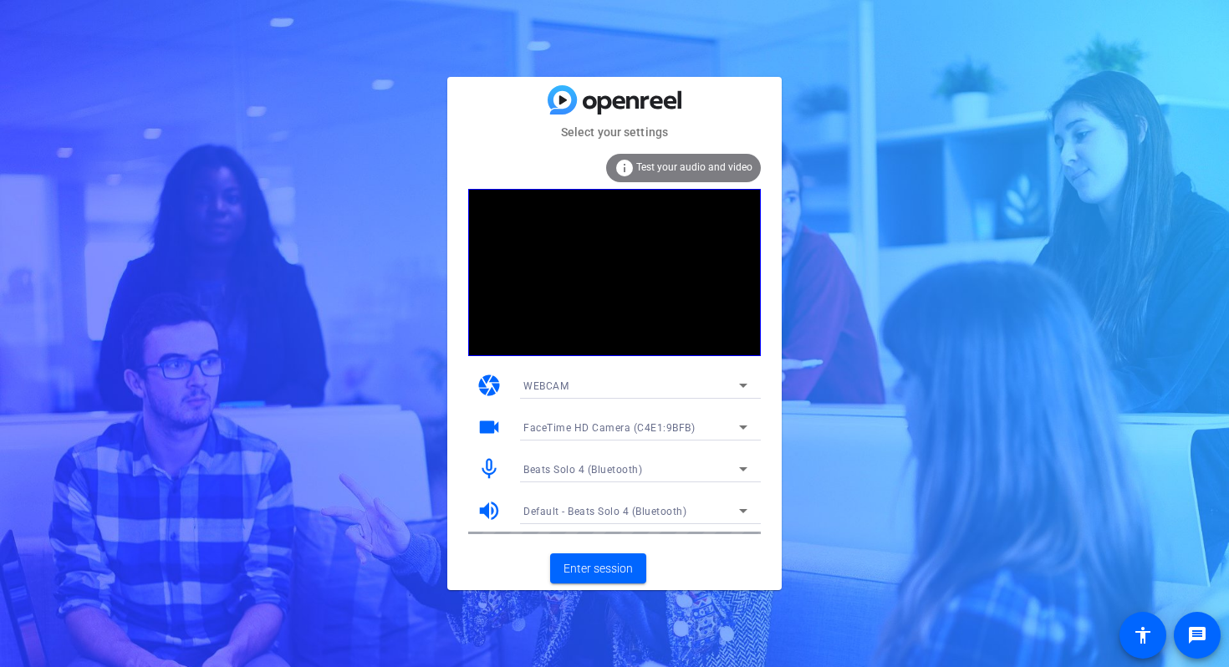
click at [399, 150] on div "Select your settings info Test your audio and video camera WEBCAM videocam Face…" at bounding box center [614, 333] width 1229 height 667
click at [689, 390] on div "WEBCAM" at bounding box center [631, 385] width 216 height 21
click at [237, 521] on div at bounding box center [614, 333] width 1229 height 667
click at [620, 384] on div "WEBCAM" at bounding box center [631, 385] width 216 height 21
click at [568, 446] on span "DESKTOP" at bounding box center [546, 445] width 47 height 20
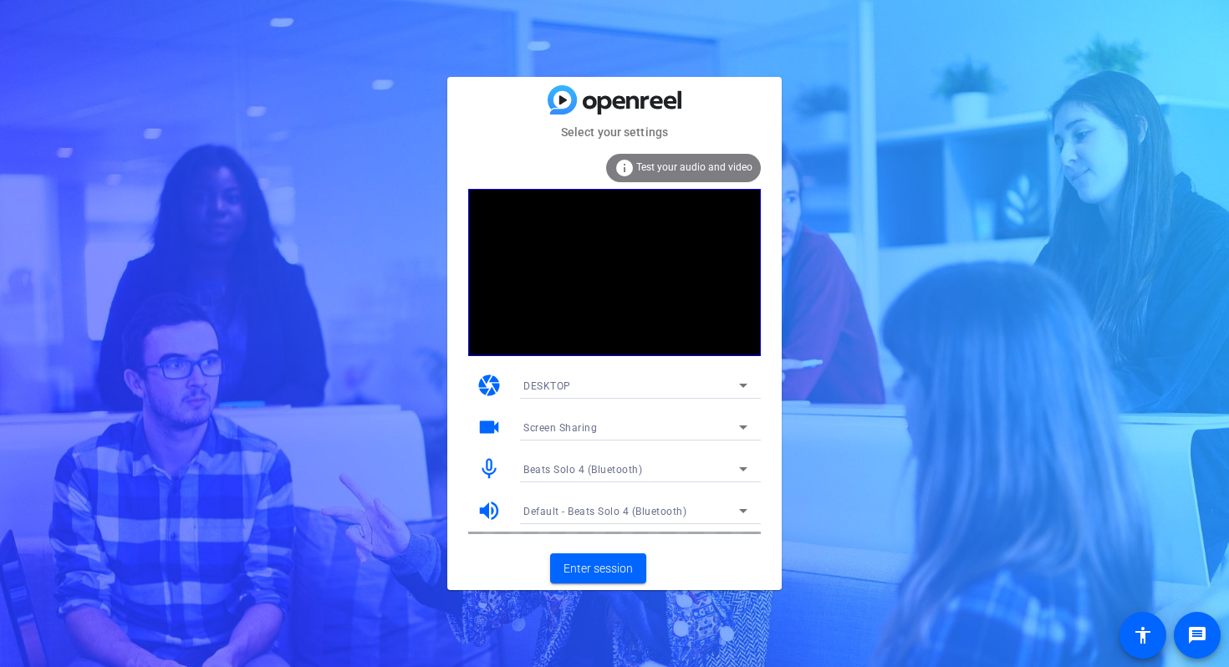
click at [643, 425] on div "Screen Sharing" at bounding box center [631, 427] width 216 height 21
click at [643, 425] on div at bounding box center [614, 333] width 1229 height 667
click at [609, 569] on span "Enter session" at bounding box center [597, 569] width 69 height 18
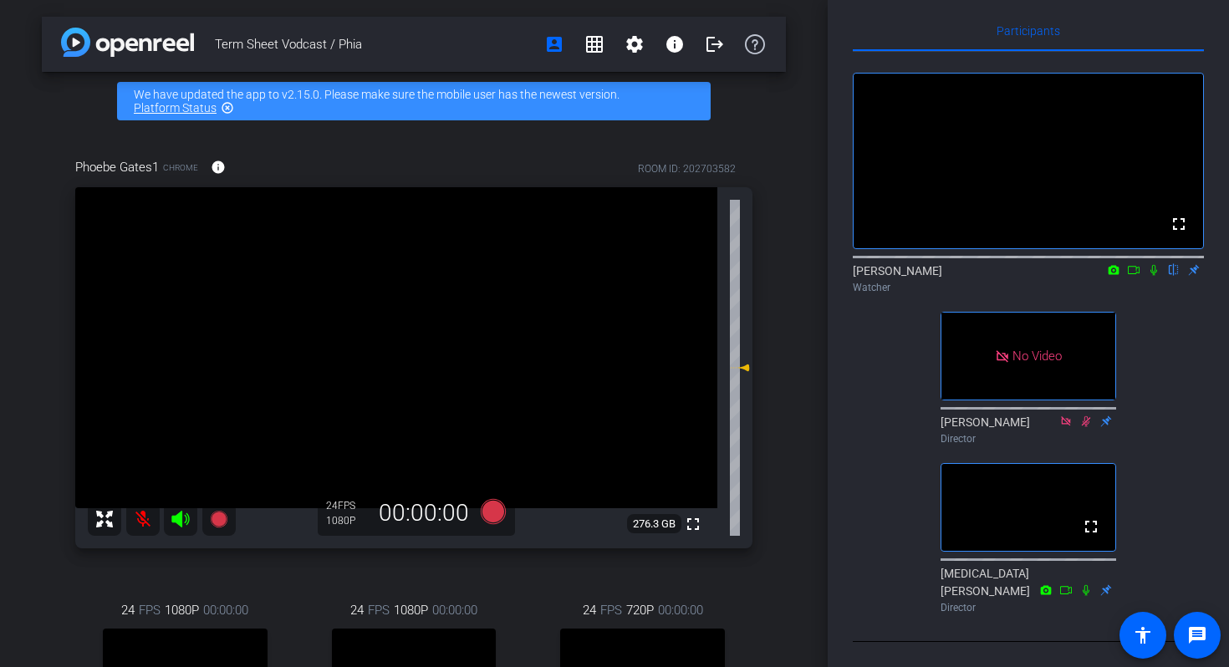
click at [1154, 264] on icon at bounding box center [1153, 270] width 13 height 12
click at [1130, 264] on icon at bounding box center [1133, 270] width 13 height 12
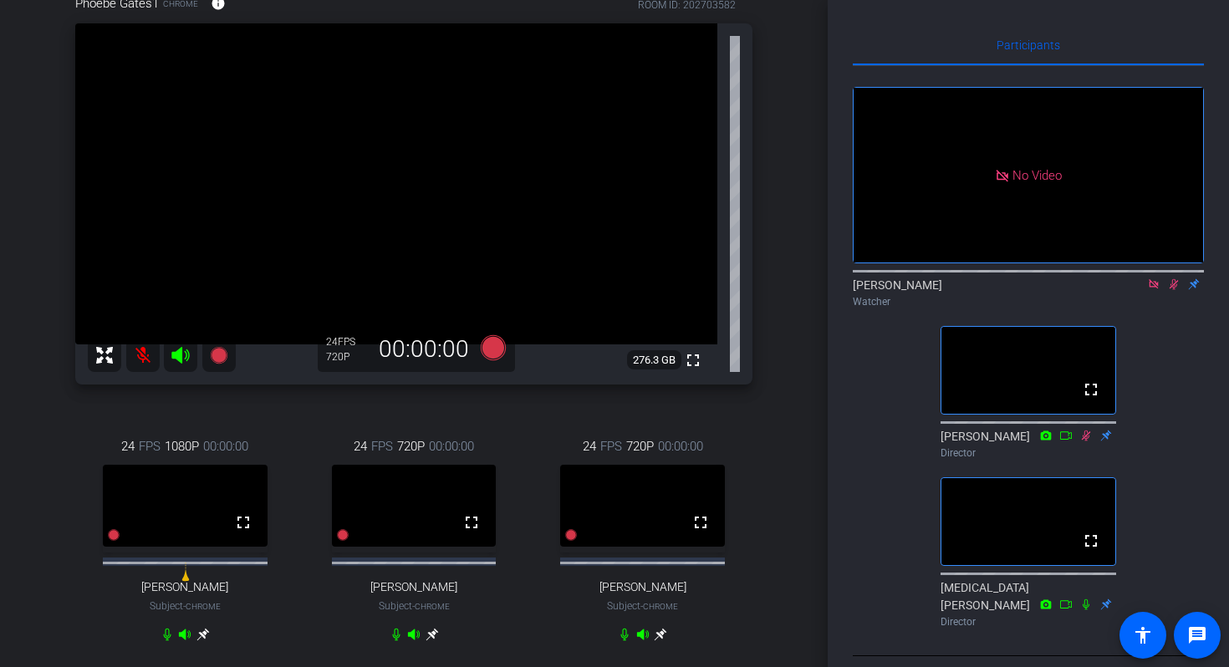
scroll to position [154, 0]
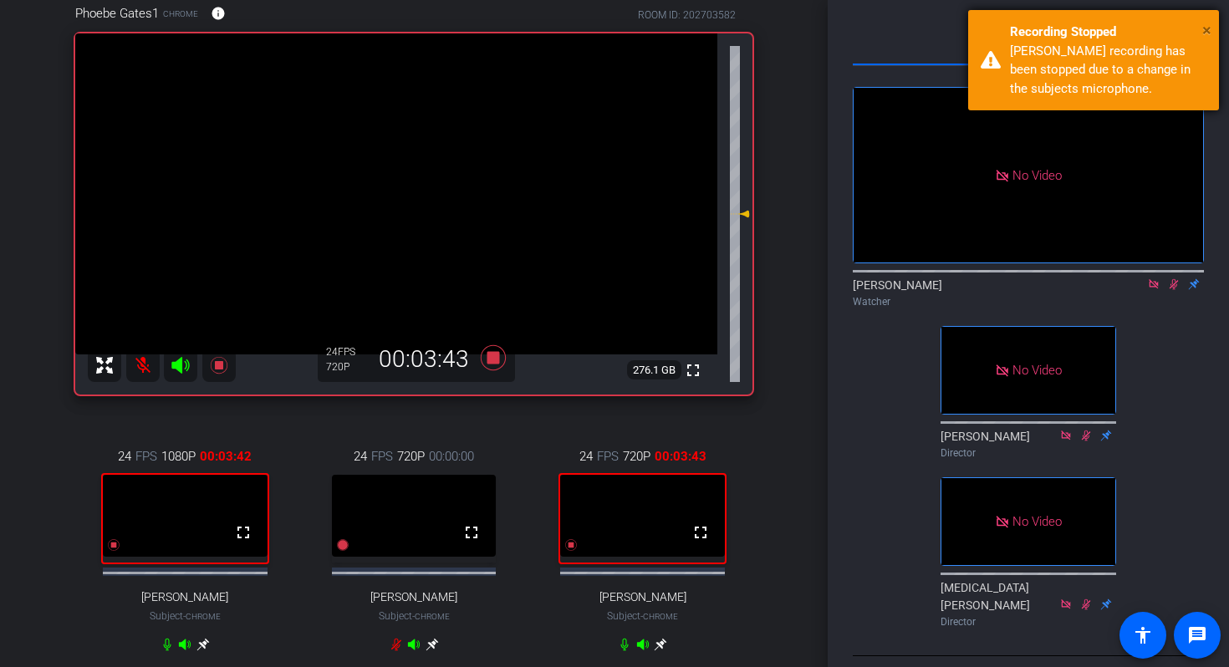
click at [1209, 27] on span "×" at bounding box center [1206, 30] width 9 height 20
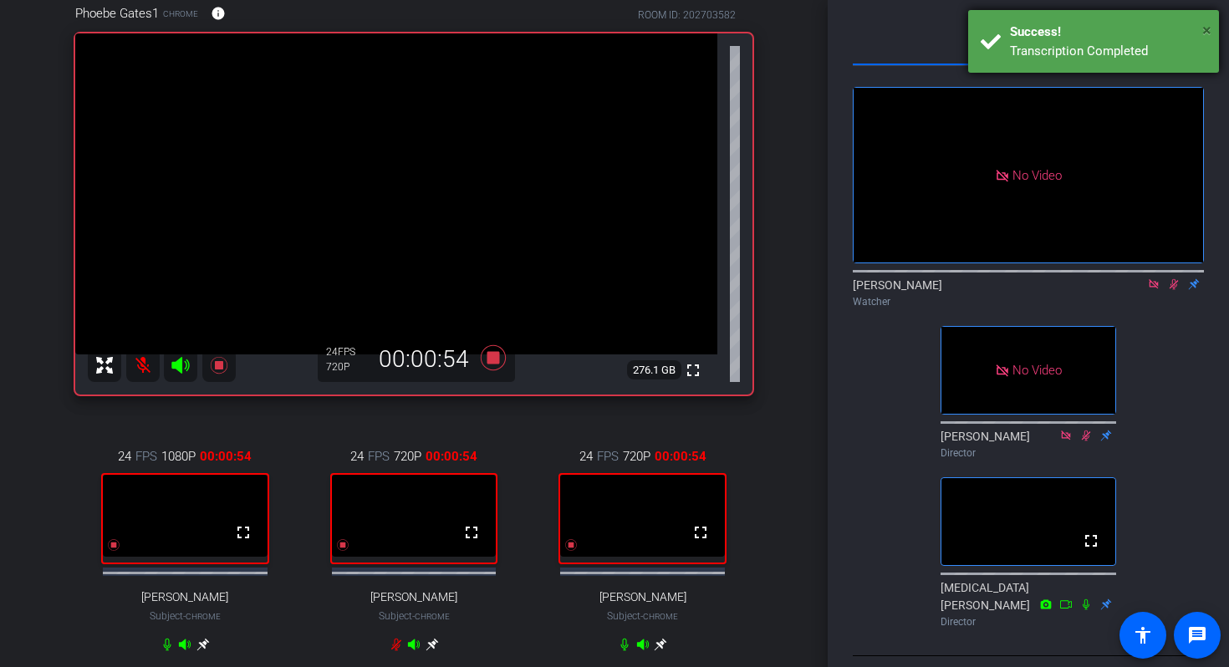
click at [1210, 27] on span "×" at bounding box center [1206, 30] width 9 height 20
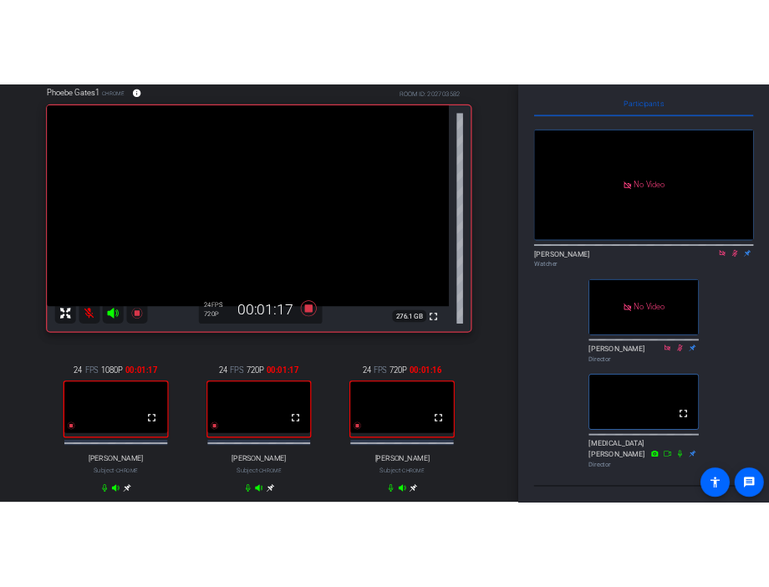
scroll to position [33, 0]
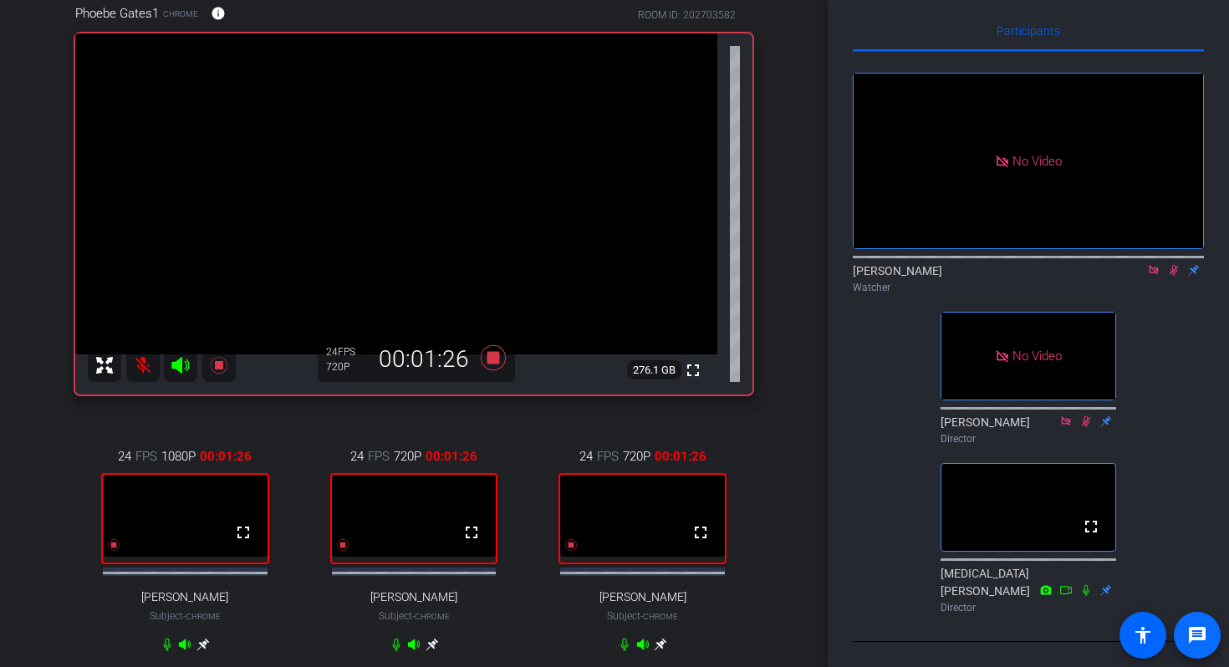
click at [1195, 637] on mat-icon "message" at bounding box center [1197, 635] width 20 height 20
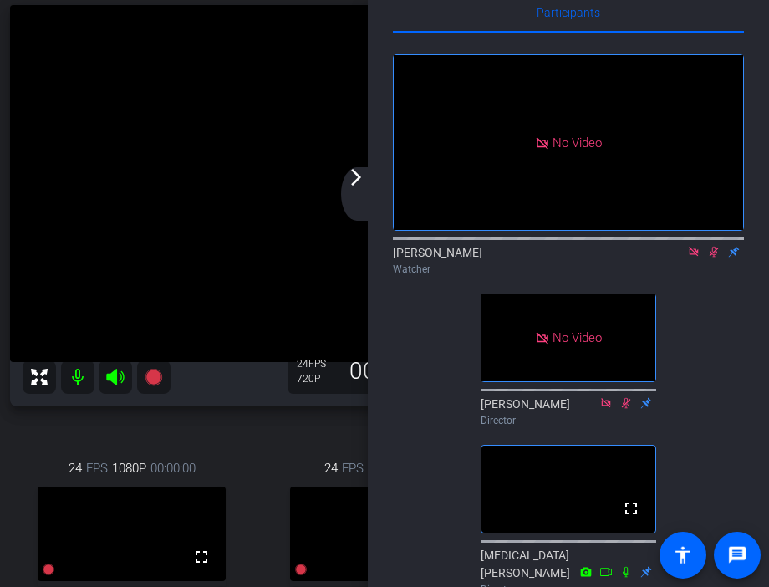
scroll to position [134, 0]
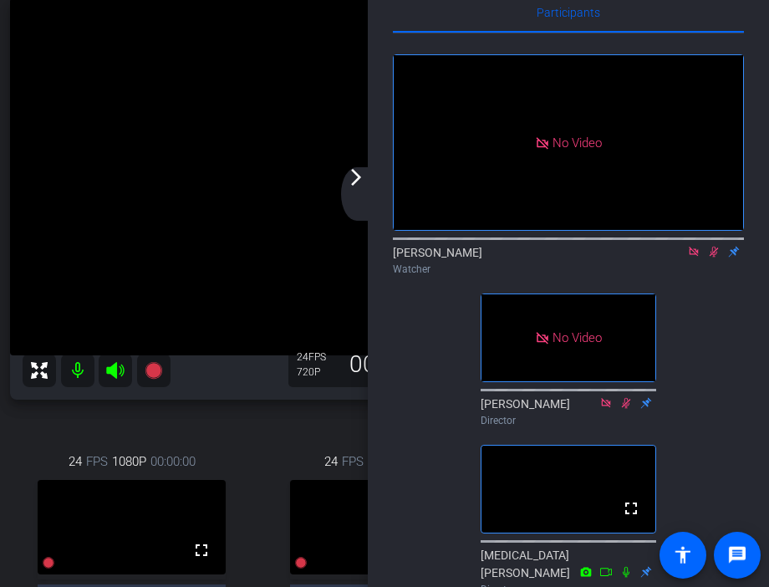
click at [361, 186] on mat-icon "arrow_forward_ios" at bounding box center [356, 177] width 20 height 20
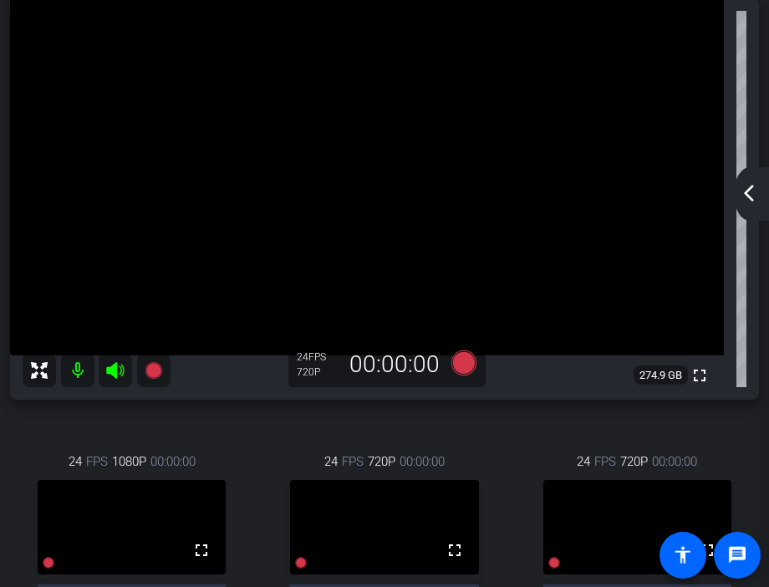
scroll to position [155, 0]
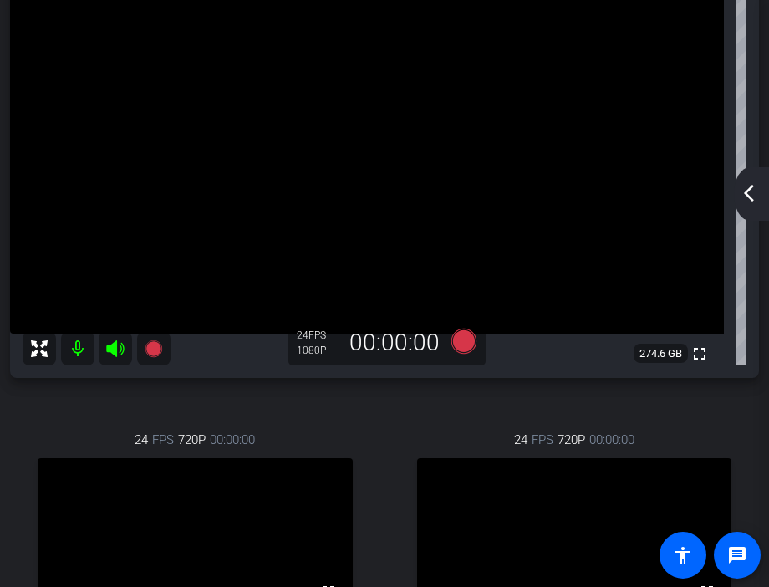
click at [756, 191] on mat-icon "arrow_back_ios_new" at bounding box center [749, 193] width 20 height 20
